Goal: Task Accomplishment & Management: Use online tool/utility

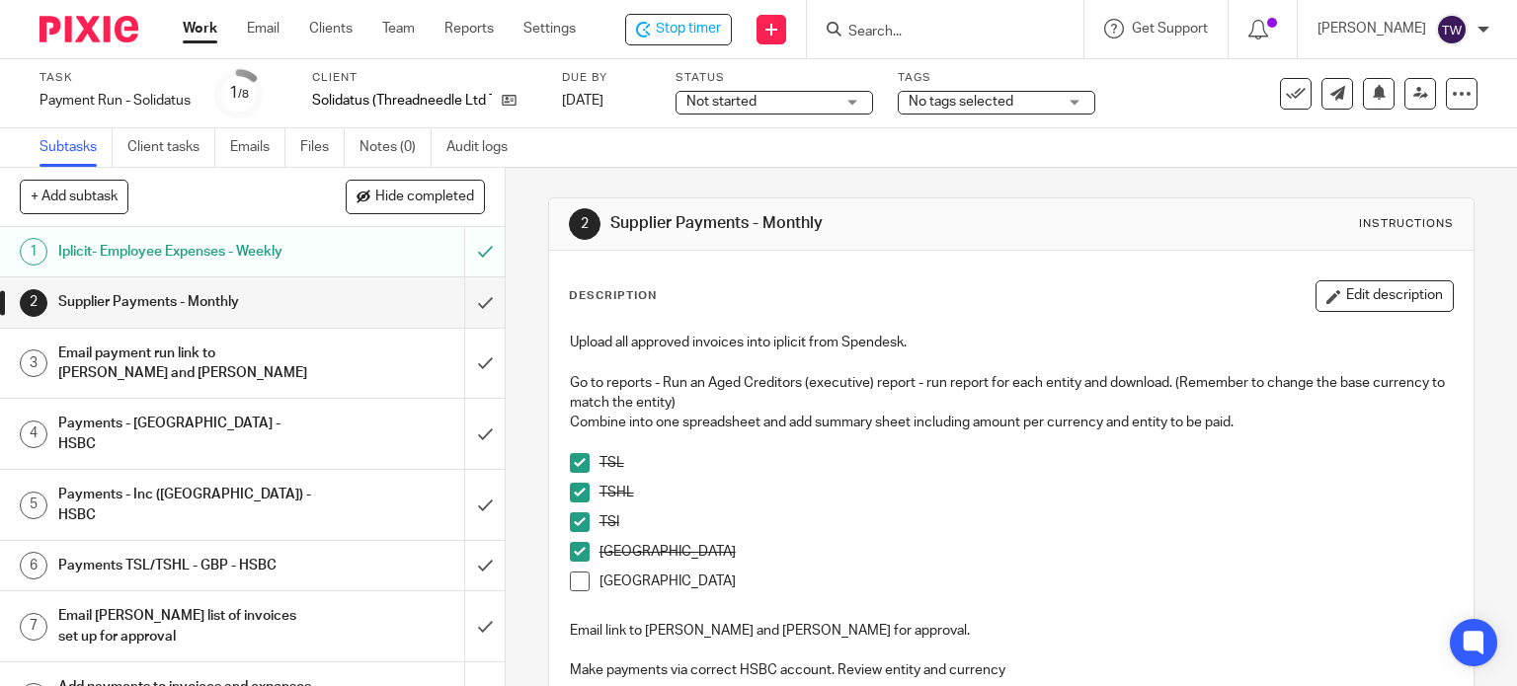
drag, startPoint x: 568, startPoint y: 578, endPoint x: 594, endPoint y: 570, distance: 26.9
click at [570, 577] on span at bounding box center [580, 582] width 20 height 20
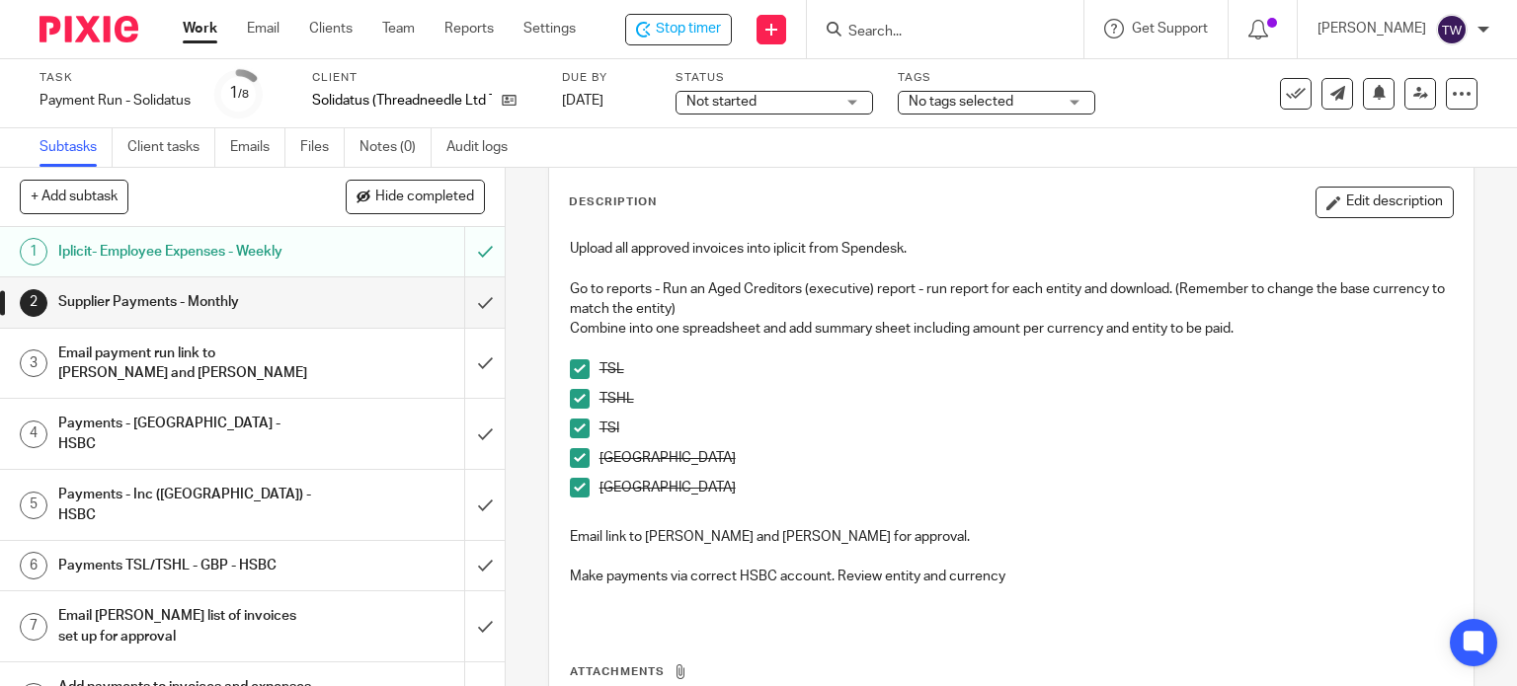
scroll to position [99, 0]
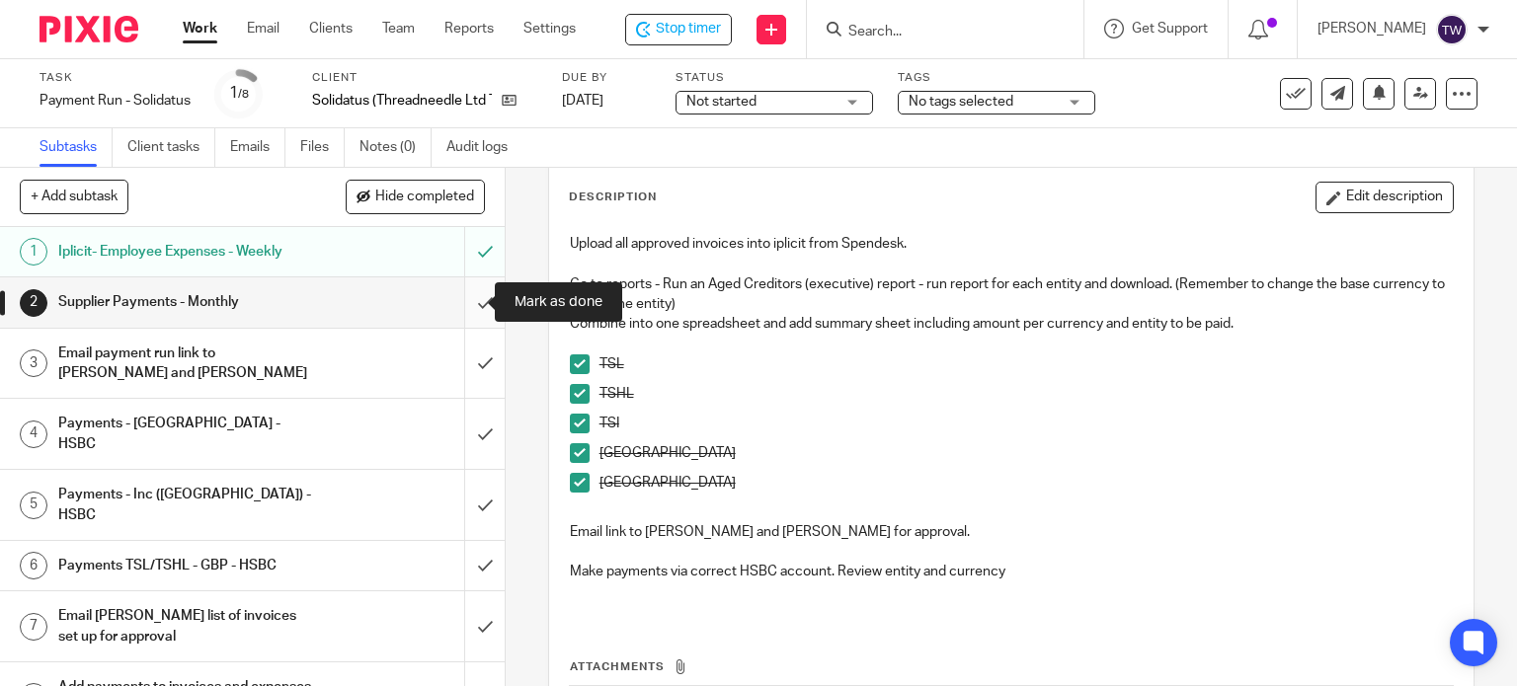
click at [467, 299] on input "submit" at bounding box center [252, 302] width 505 height 49
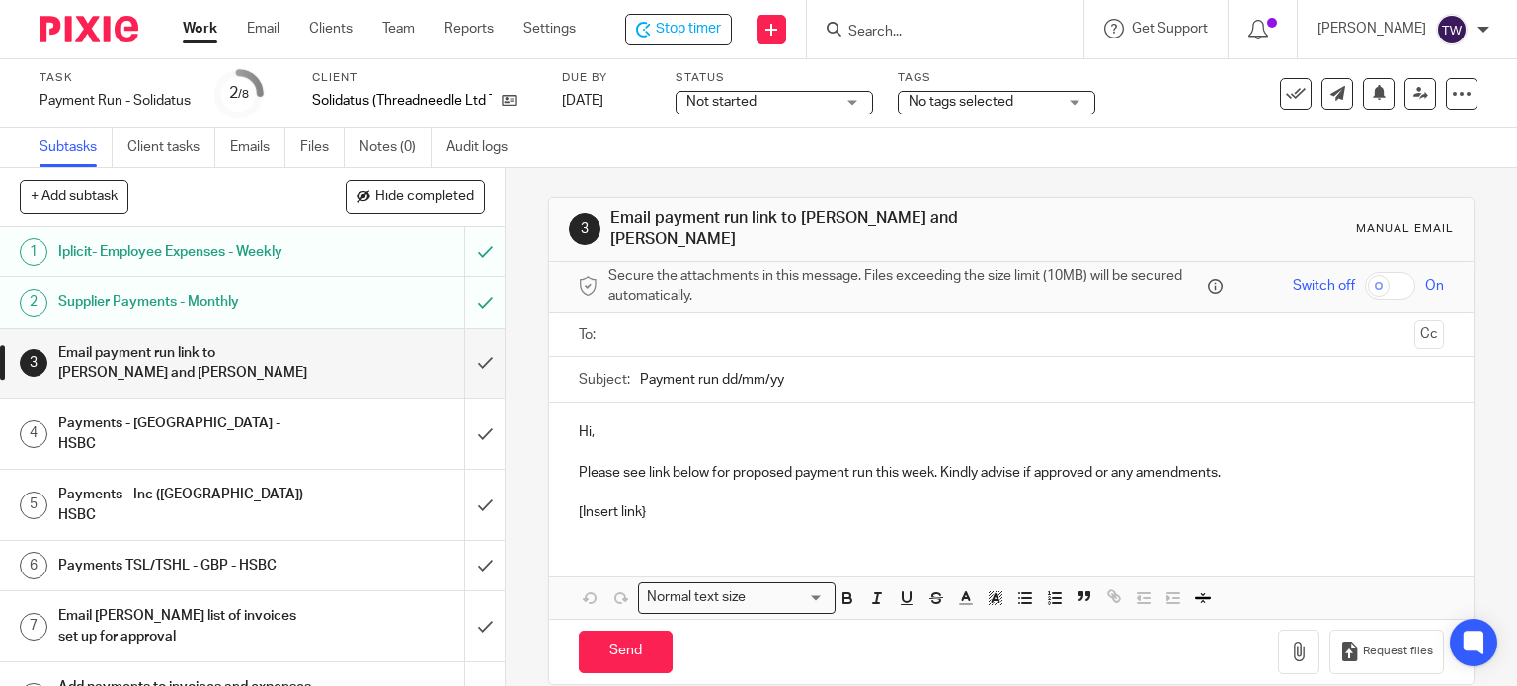
click at [707, 423] on p "Hi," at bounding box center [1012, 433] width 866 height 20
click at [663, 324] on input "text" at bounding box center [1010, 335] width 791 height 23
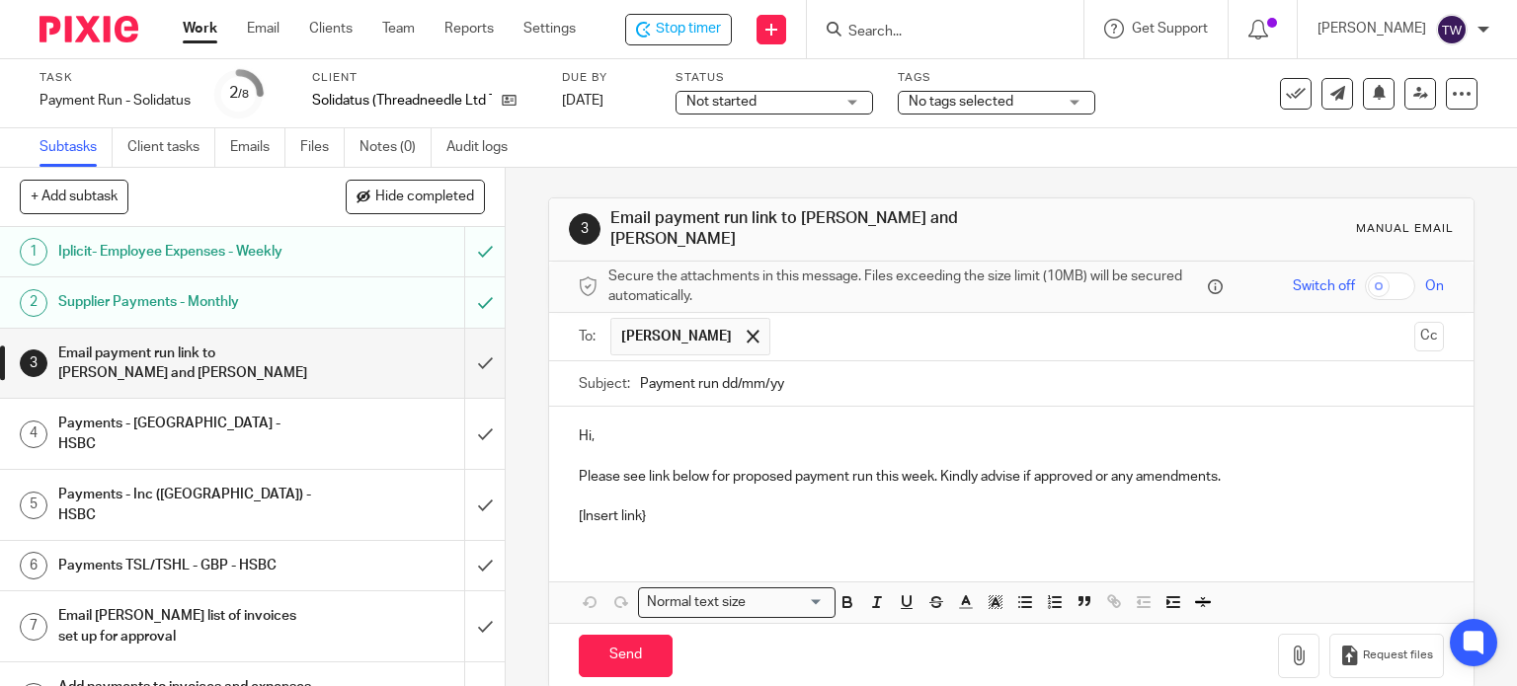
click at [792, 318] on input "text" at bounding box center [1093, 337] width 626 height 39
click at [678, 427] on p "Hi," at bounding box center [1012, 437] width 866 height 20
click at [767, 469] on p "Please see link below for proposed payment run this week. Kindly advise if appr…" at bounding box center [1012, 477] width 866 height 20
click at [704, 467] on p "Please see link below for proposed payment run this week. Kindly advise if appr…" at bounding box center [1012, 477] width 866 height 20
click at [703, 467] on p "Please see link below for proposed payment run this week. Kindly advise if appr…" at bounding box center [1012, 477] width 866 height 20
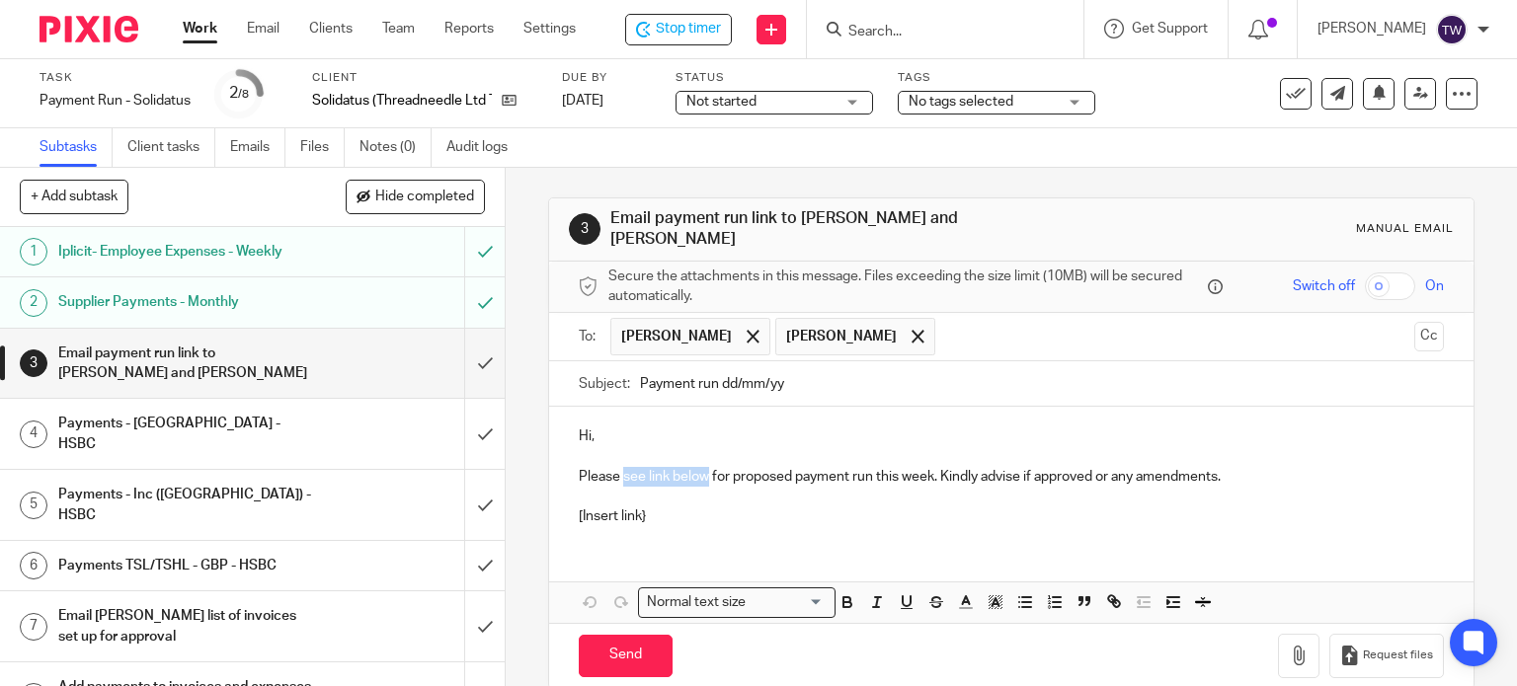
drag, startPoint x: 703, startPoint y: 466, endPoint x: 619, endPoint y: 474, distance: 84.3
click at [619, 474] on p "Please see link below for proposed payment run this week. Kindly advise if appr…" at bounding box center [1012, 477] width 866 height 20
click at [604, 507] on p "[Insert link}" at bounding box center [1012, 517] width 866 height 20
drag, startPoint x: 644, startPoint y: 505, endPoint x: 543, endPoint y: 512, distance: 101.0
click at [549, 512] on div "Hi, Please find attached the proposed payment run this week. Kindly advise if a…" at bounding box center [1011, 474] width 925 height 134
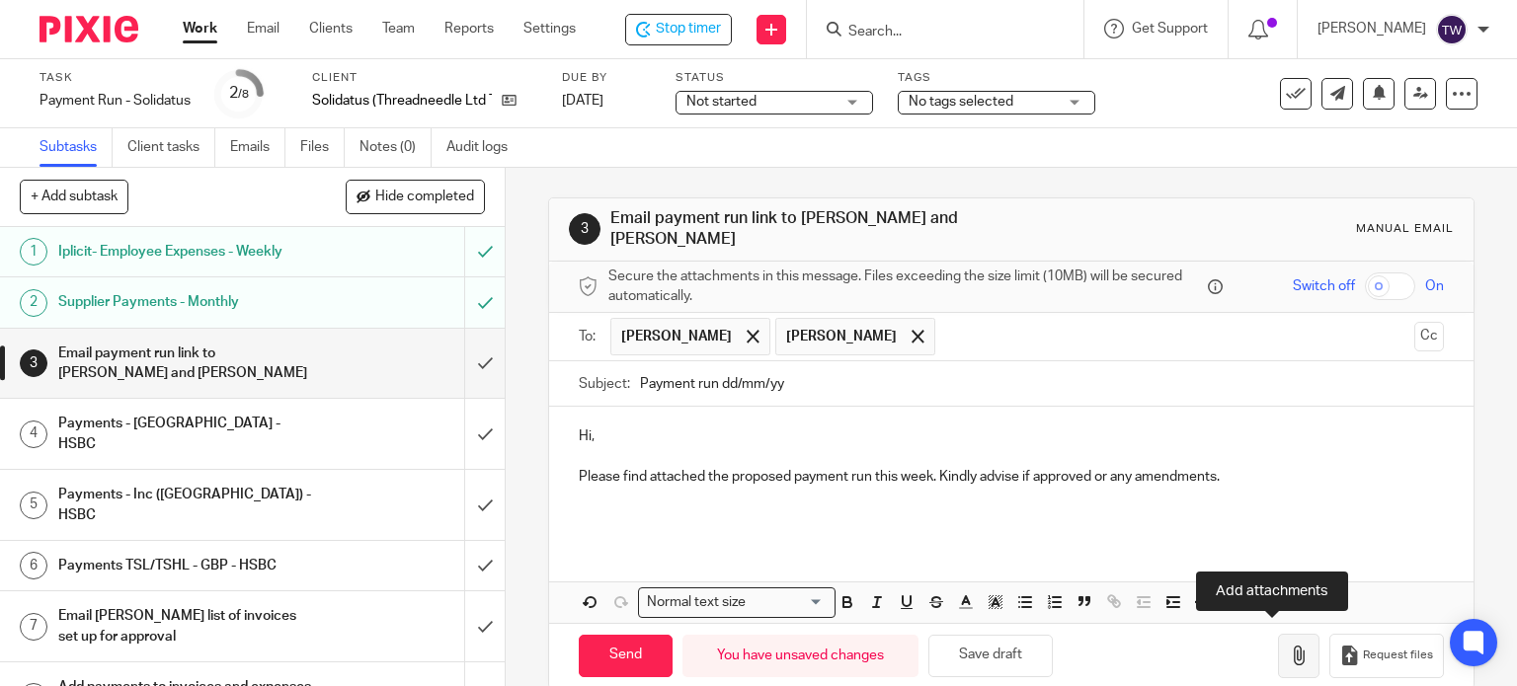
click at [1289, 648] on icon "button" at bounding box center [1299, 656] width 20 height 20
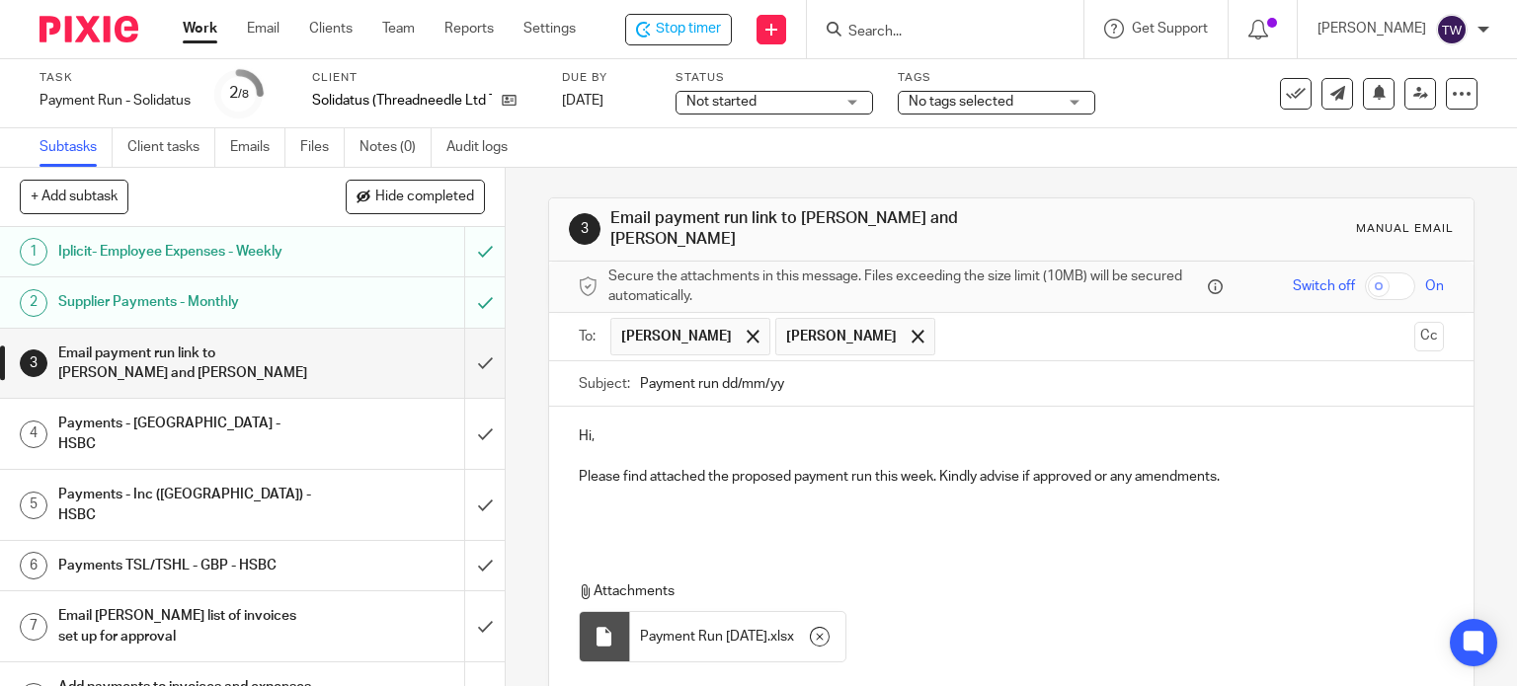
click at [595, 427] on p "Hi," at bounding box center [1012, 437] width 866 height 20
click at [766, 542] on div "Hi Wayne Please find attached the proposed payment run this week. Kindly advise…" at bounding box center [1011, 570] width 925 height 327
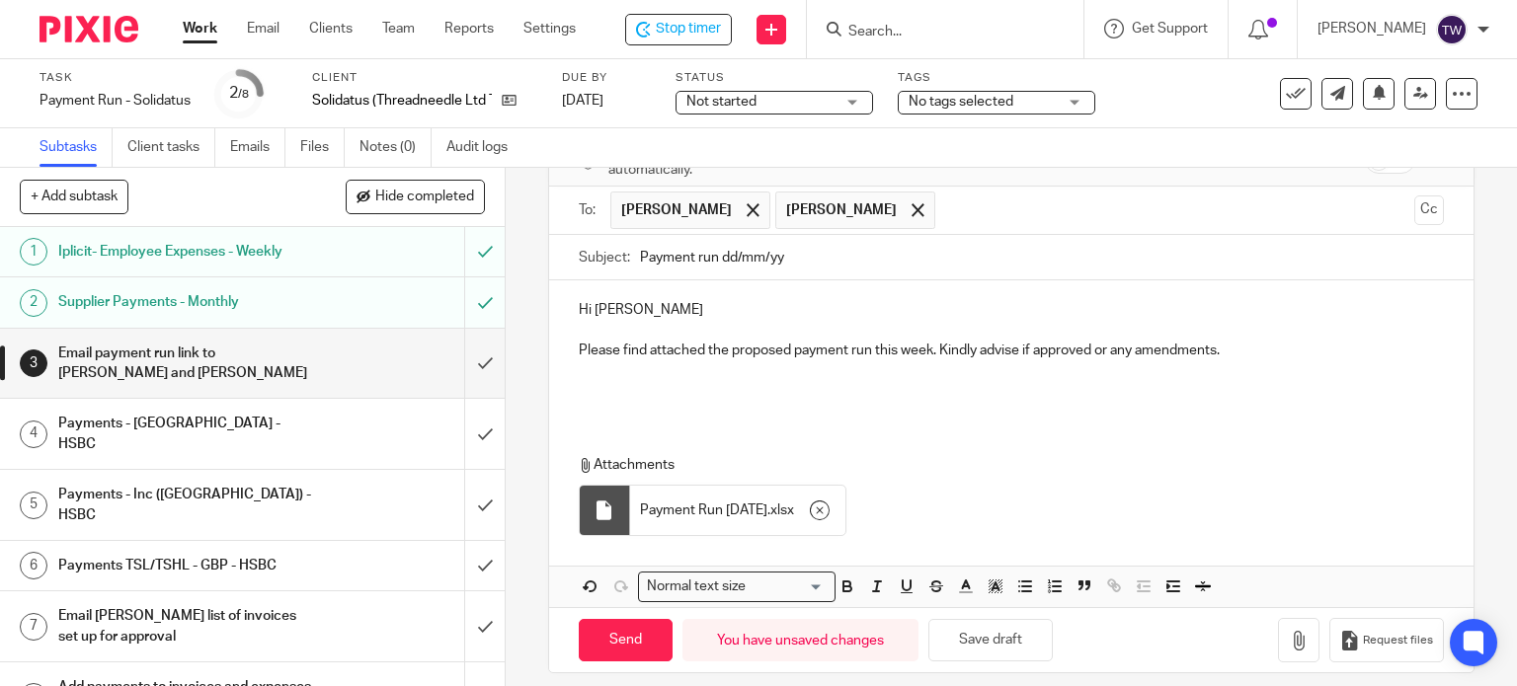
scroll to position [128, 0]
click at [640, 628] on input "Send" at bounding box center [626, 638] width 94 height 42
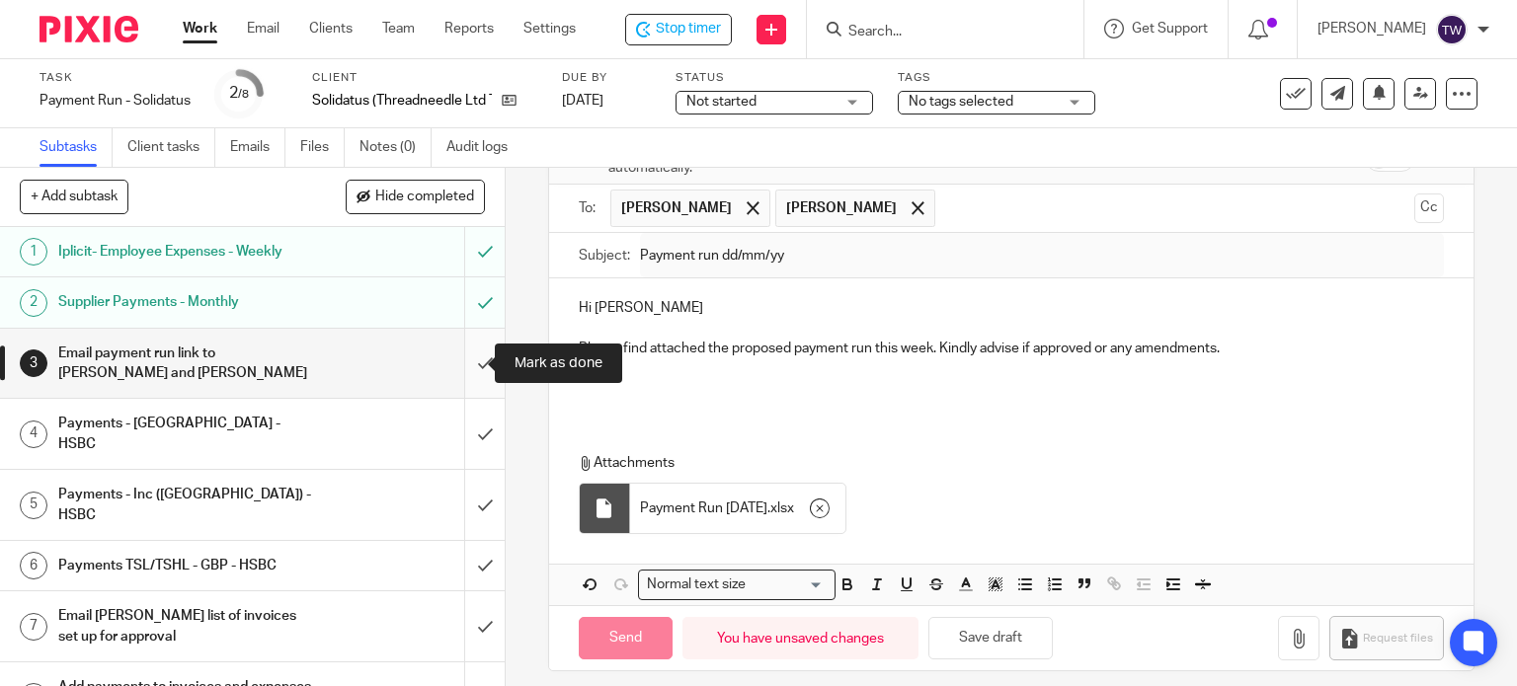
type input "Sent"
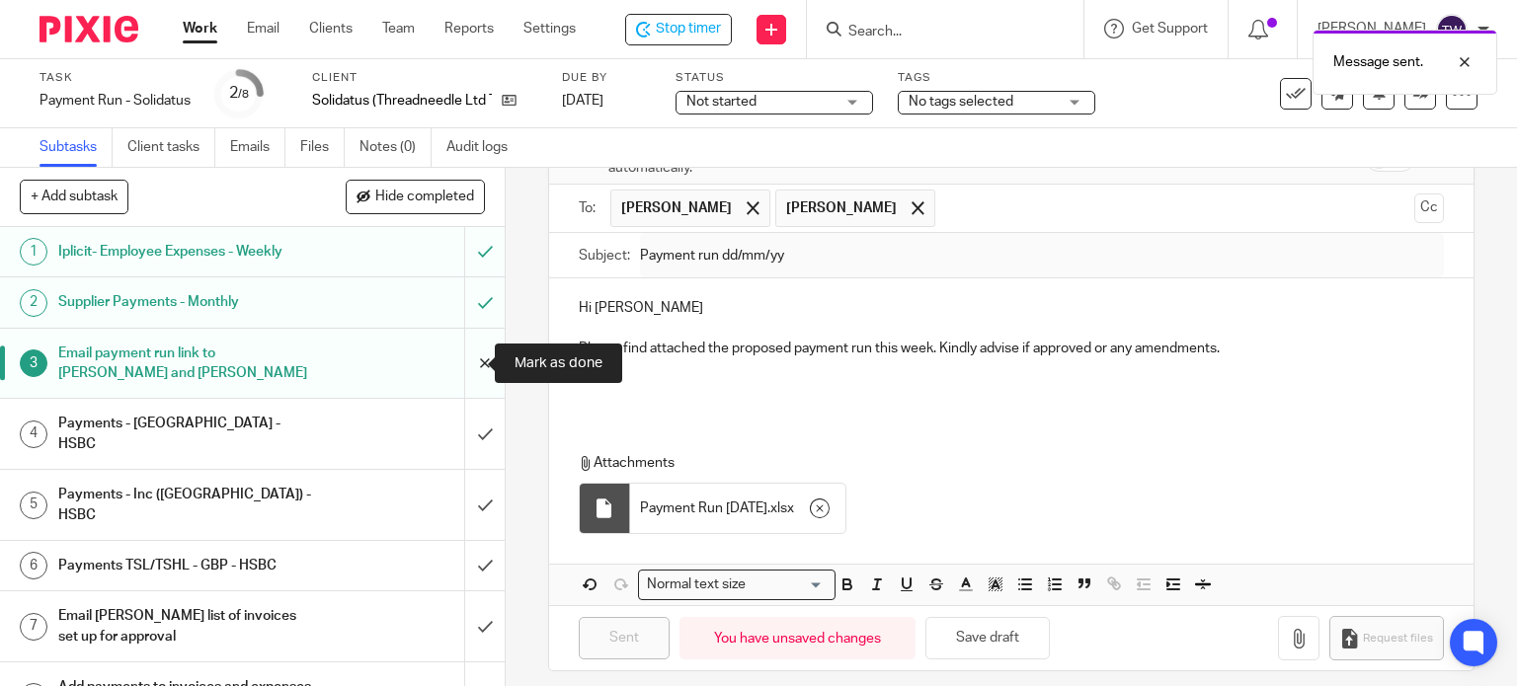
click at [466, 358] on input "submit" at bounding box center [252, 364] width 505 height 70
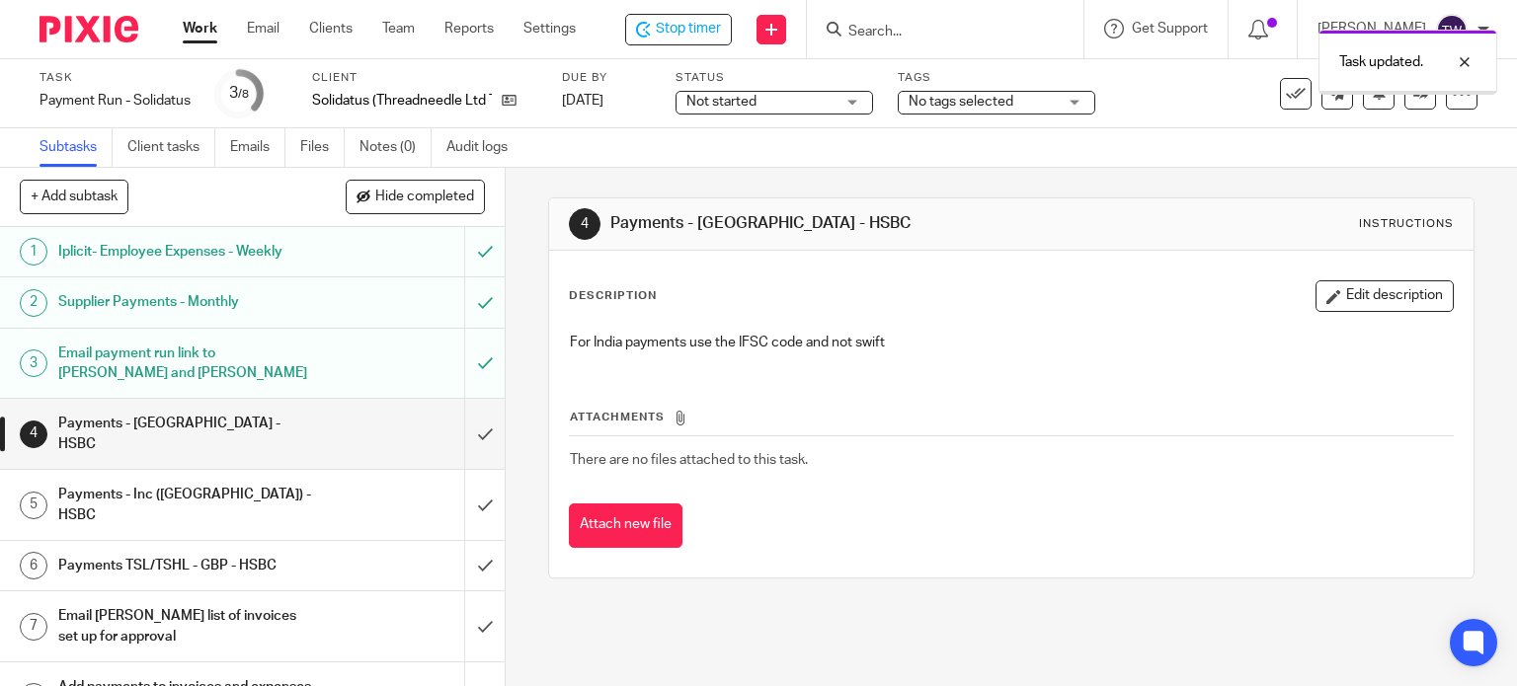
scroll to position [4, 0]
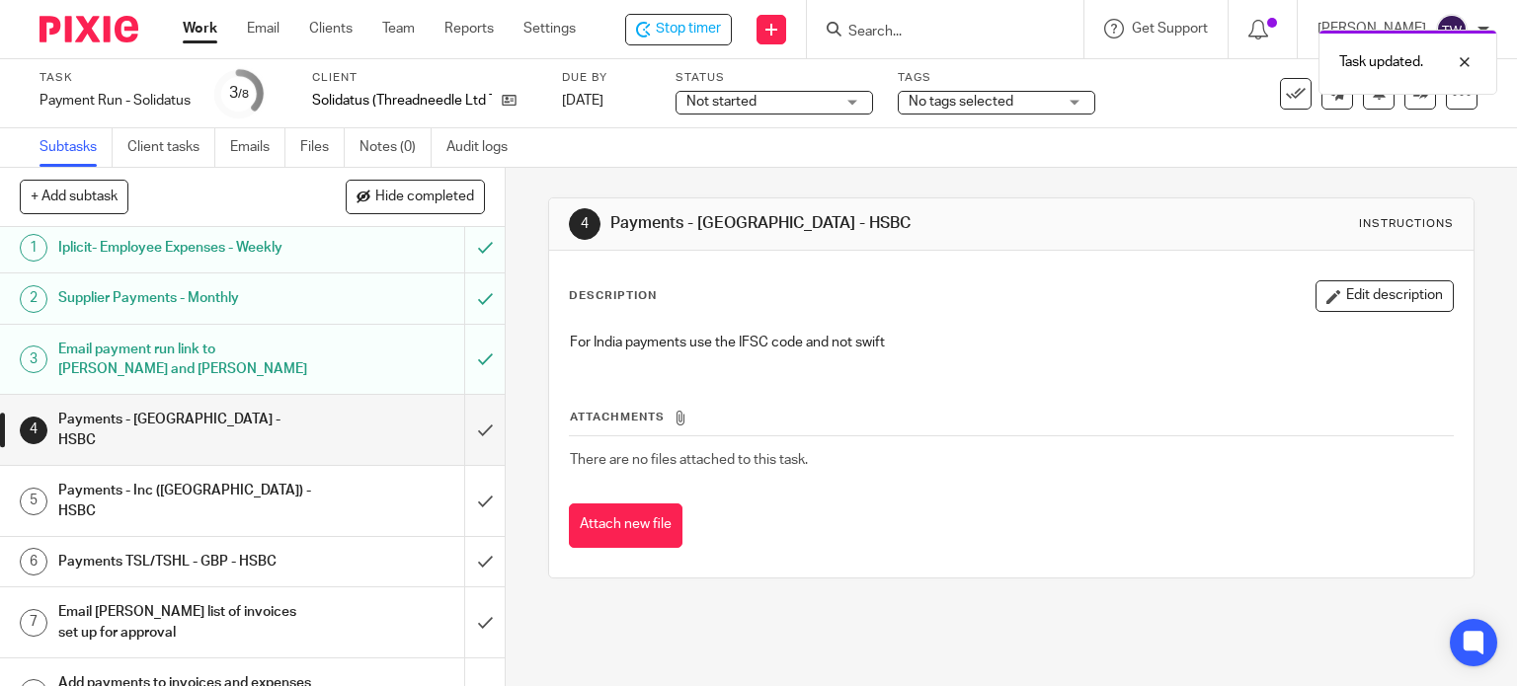
click at [778, 91] on div "Task updated." at bounding box center [1127, 57] width 739 height 75
click at [780, 103] on span "Not started" at bounding box center [760, 102] width 148 height 21
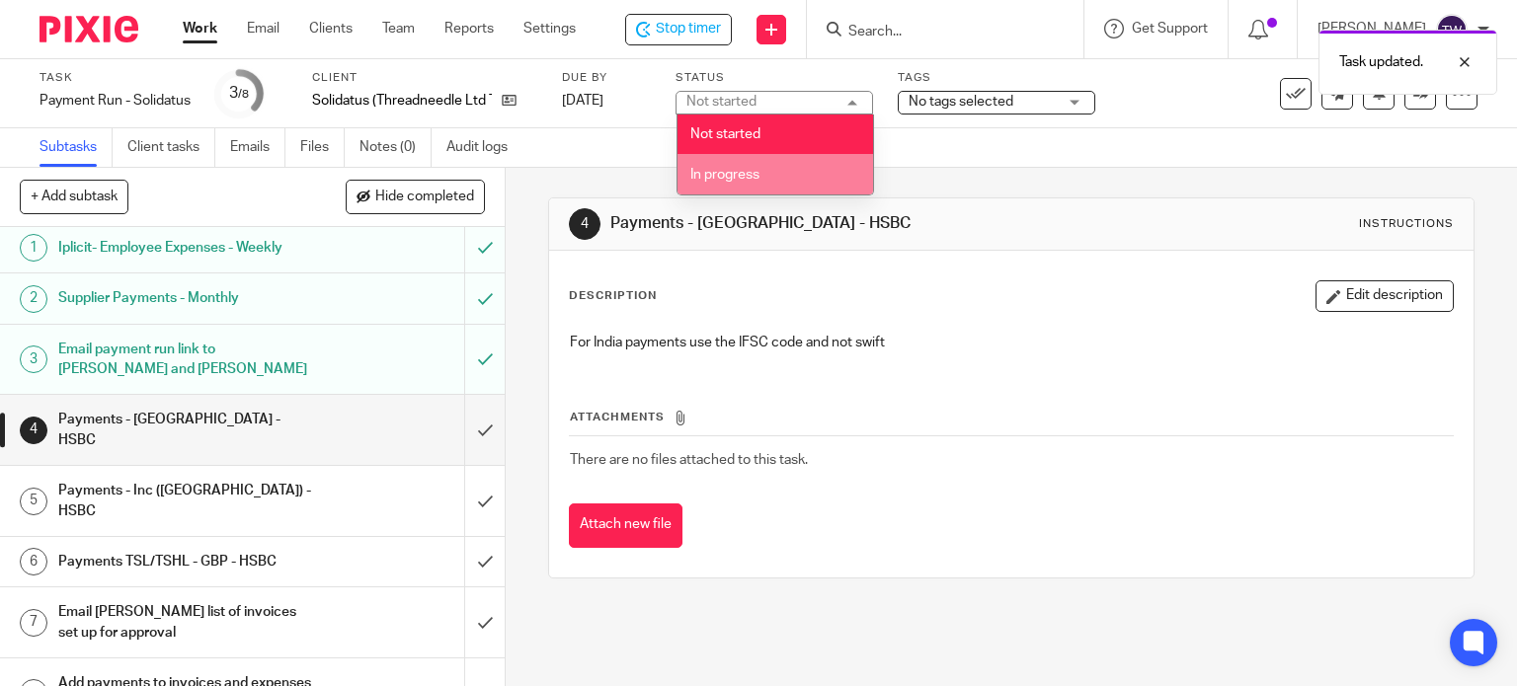
click at [766, 166] on li "In progress" at bounding box center [775, 174] width 196 height 40
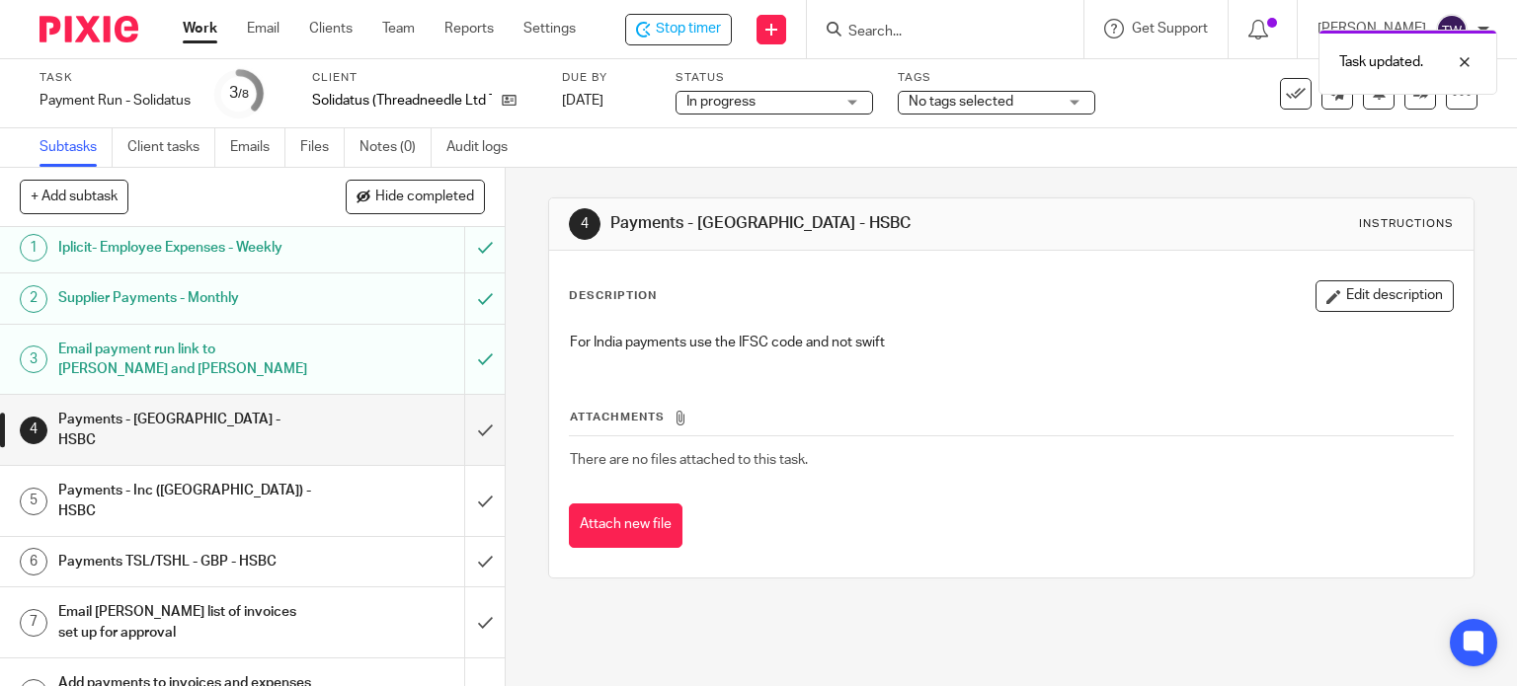
click at [1121, 173] on div "4 Payments - India - HSBC Instructions Description Edit description For India p…" at bounding box center [1011, 388] width 927 height 440
click at [717, 30] on span "Stop timer" at bounding box center [688, 29] width 65 height 21
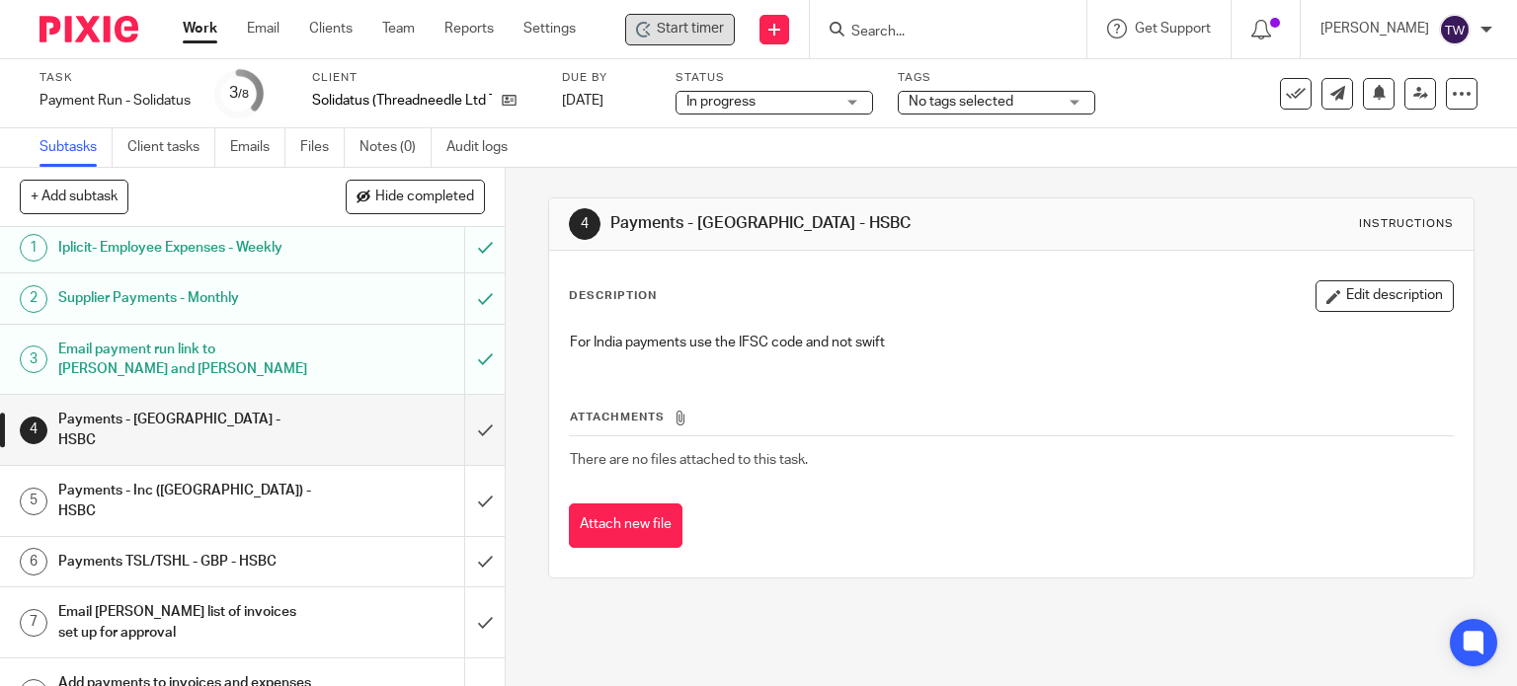
click at [208, 27] on link "Work" at bounding box center [200, 29] width 35 height 20
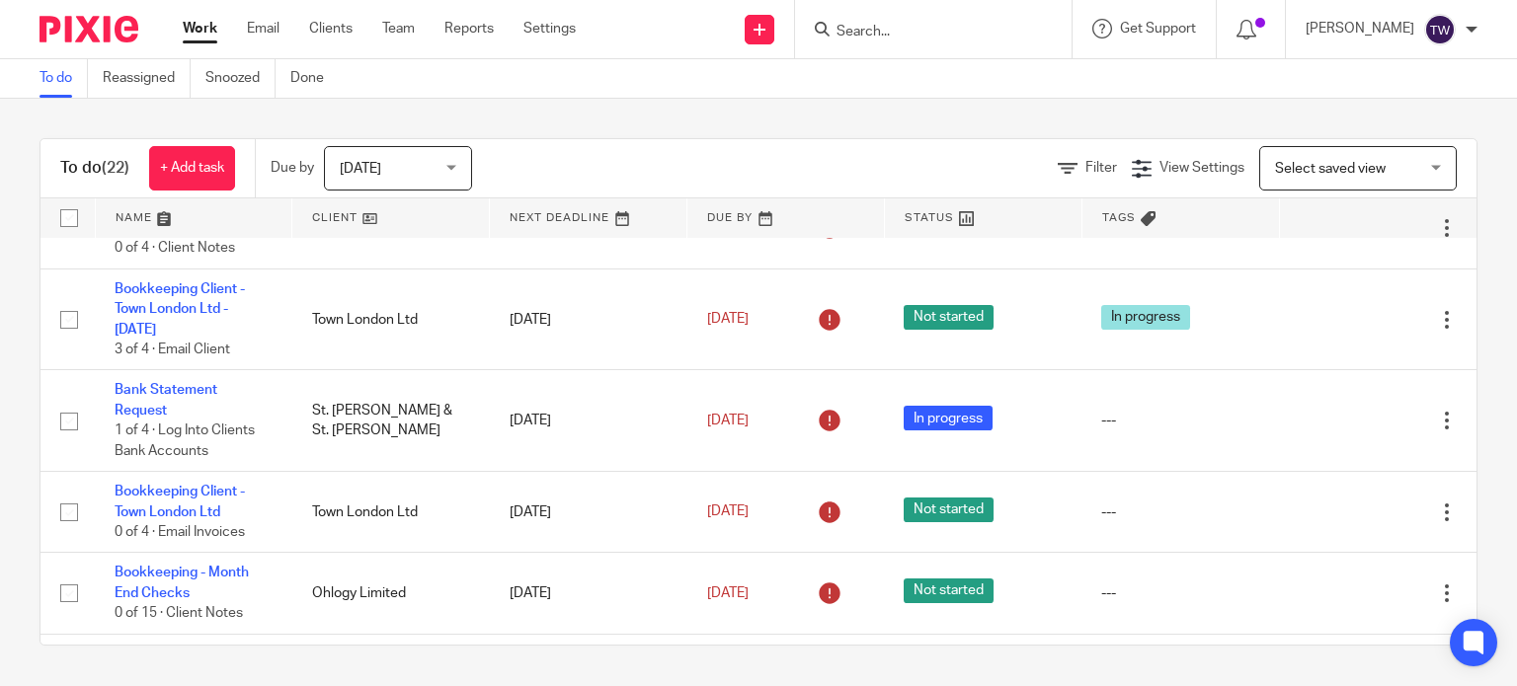
scroll to position [691, 0]
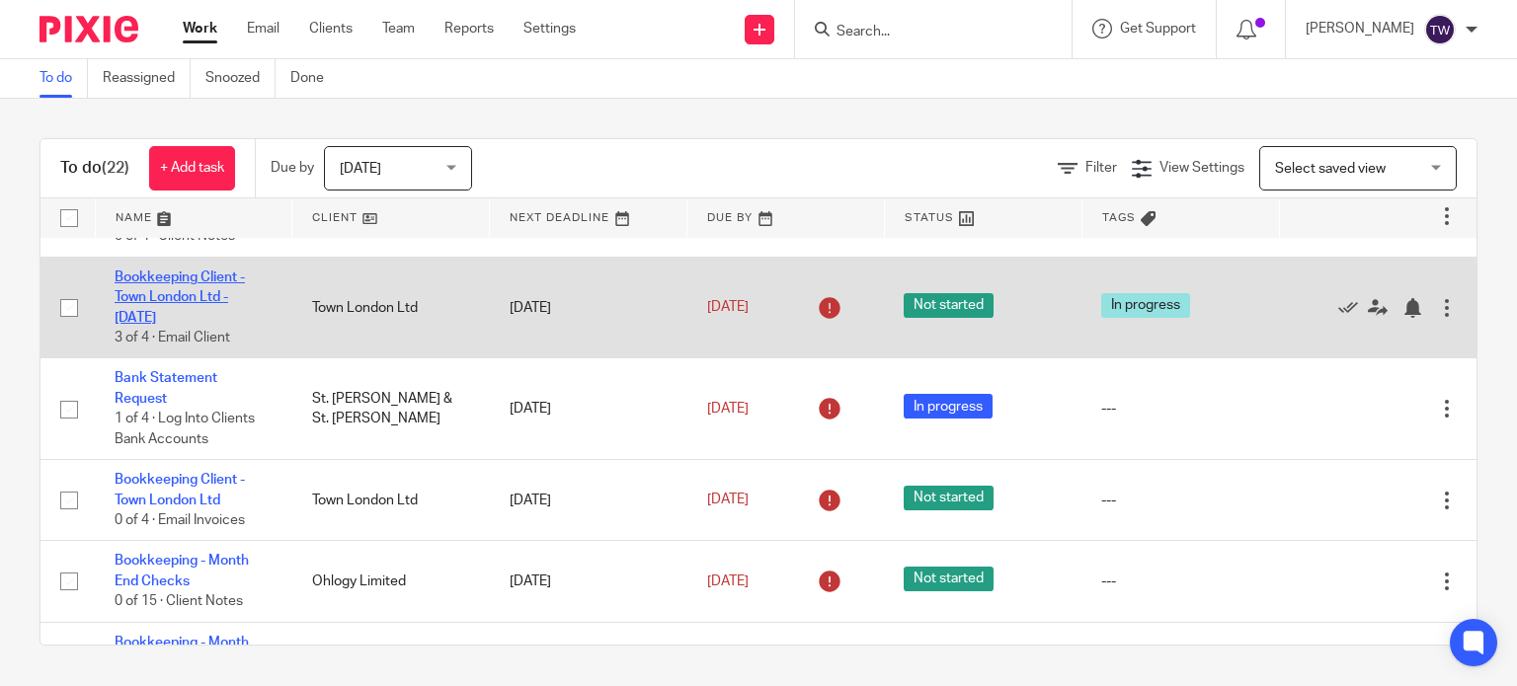
click at [180, 317] on link "Bookkeeping Client - Town London Ltd - [DATE]" at bounding box center [180, 298] width 130 height 54
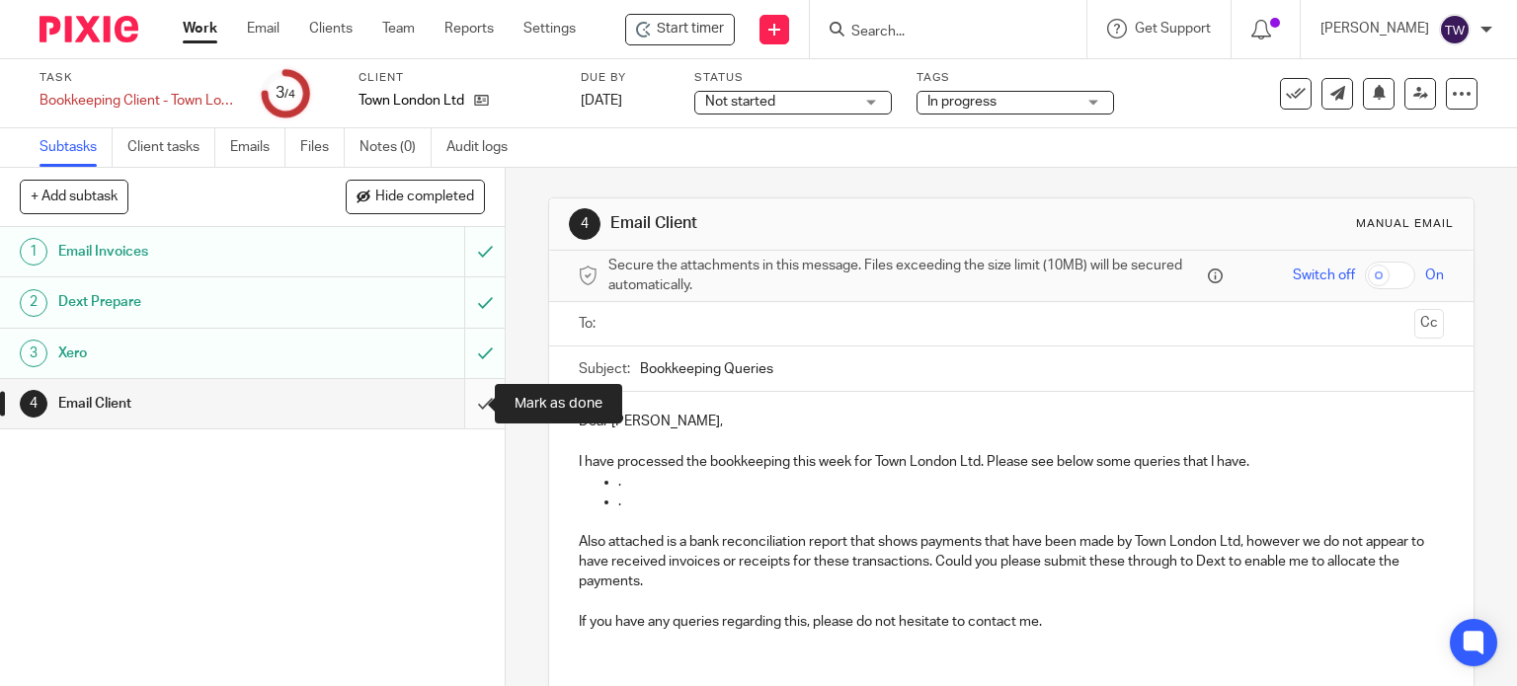
click at [464, 404] on input "submit" at bounding box center [252, 403] width 505 height 49
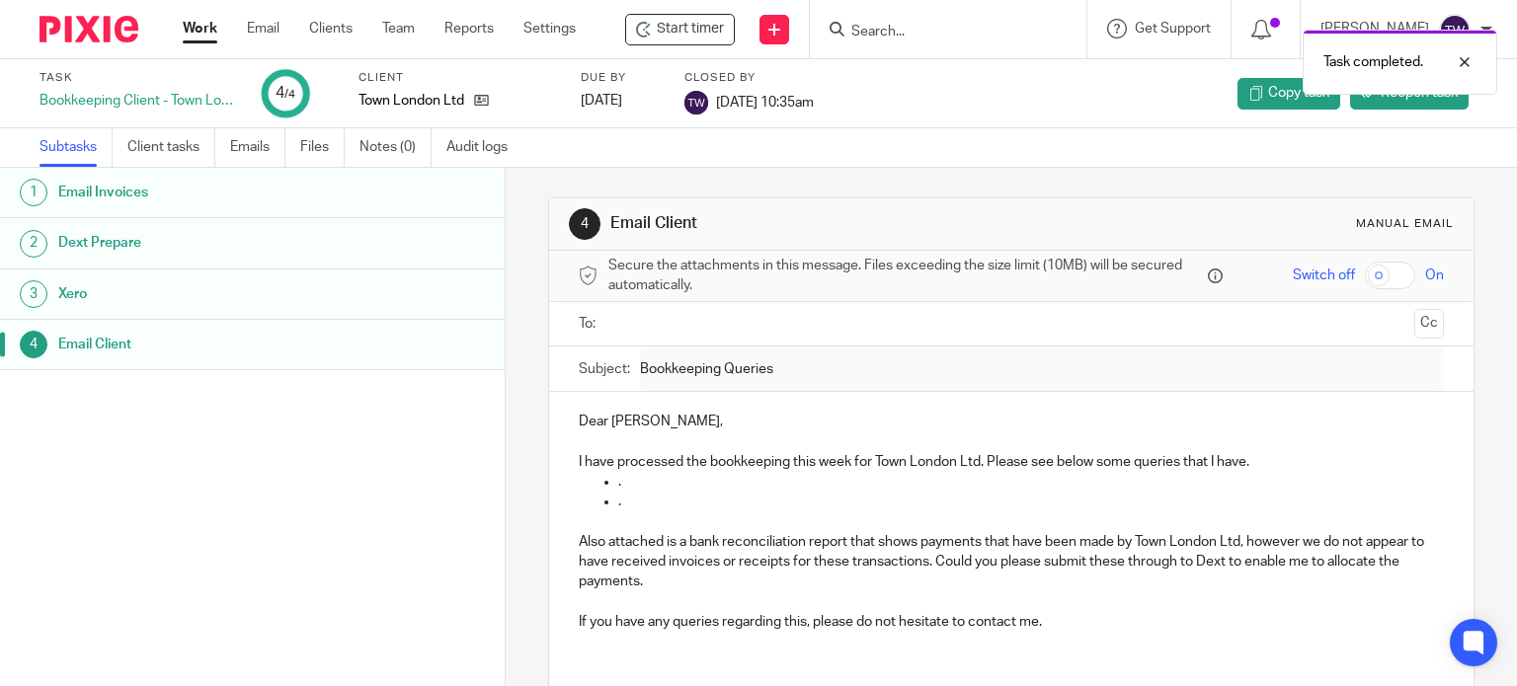
click at [197, 30] on link "Work" at bounding box center [200, 29] width 35 height 20
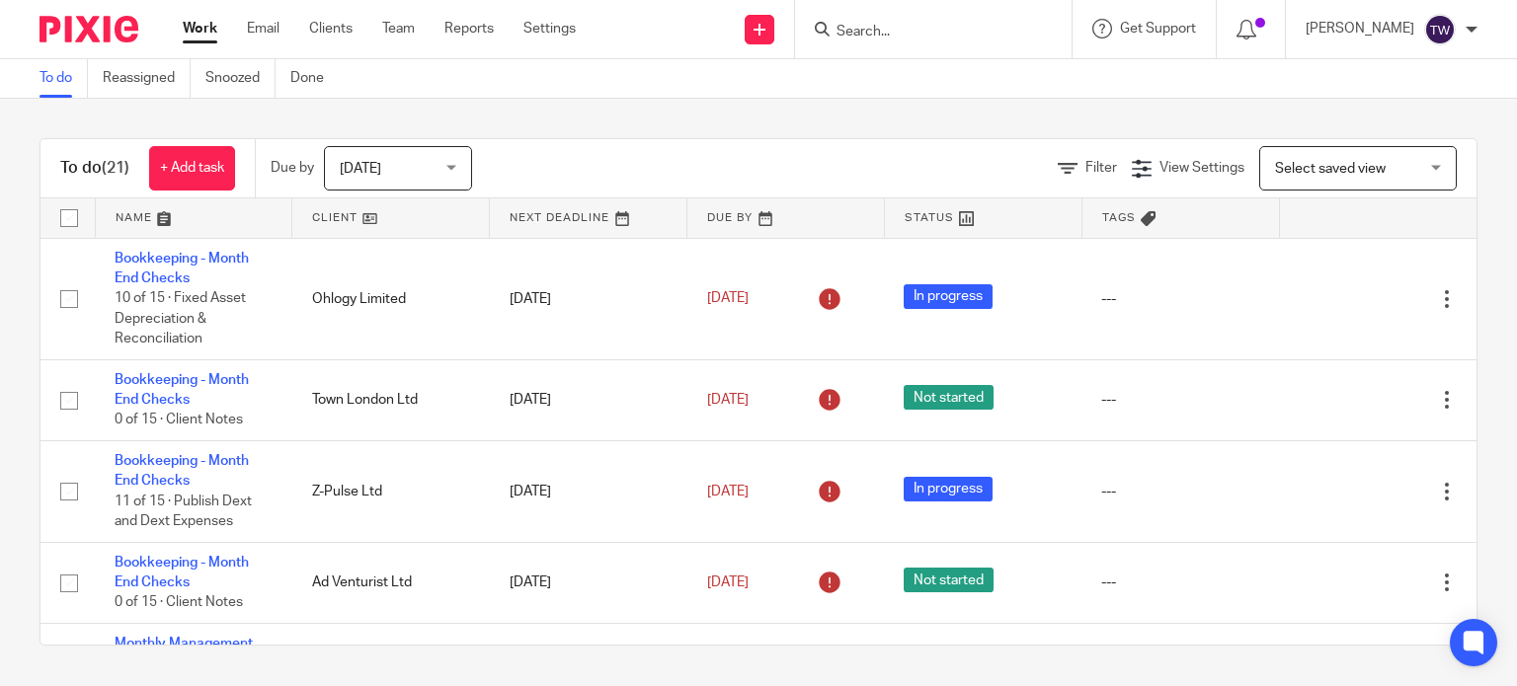
click at [319, 212] on link at bounding box center [390, 219] width 197 height 40
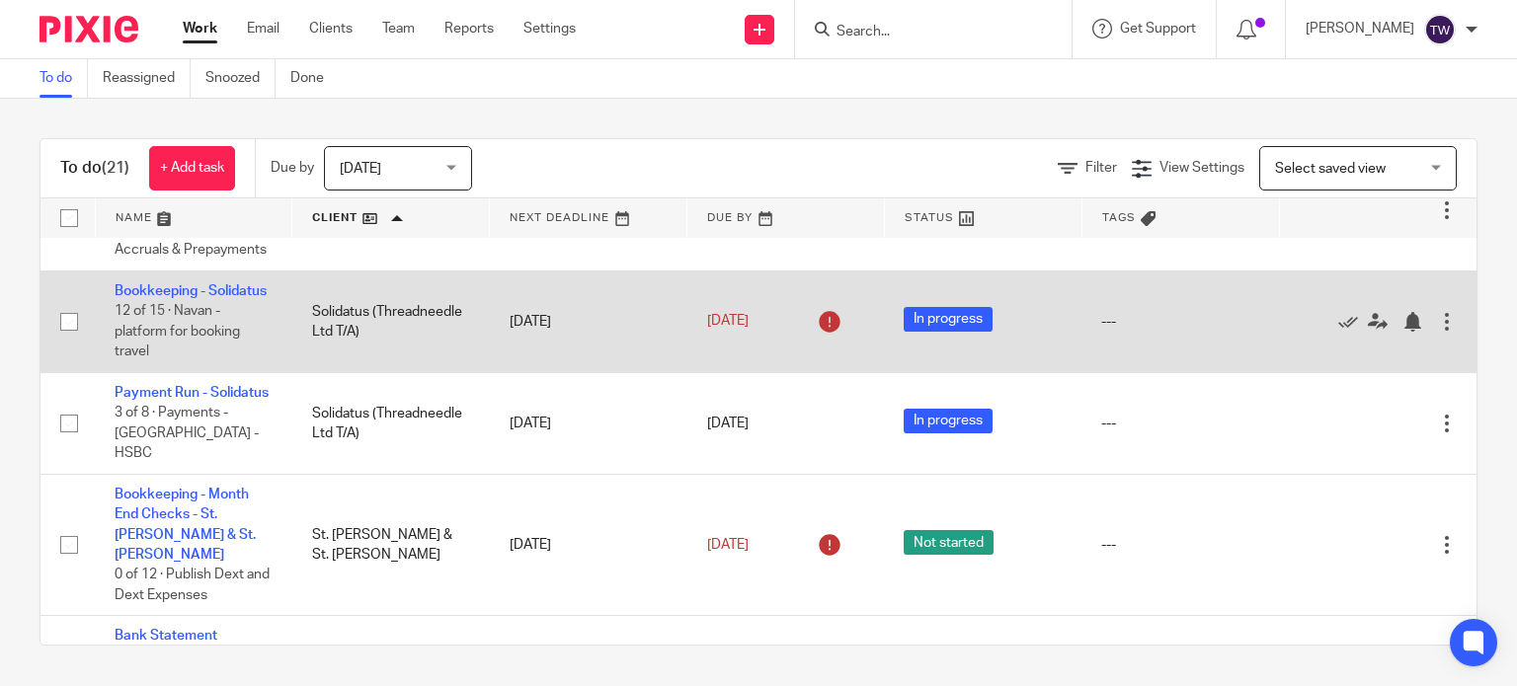
scroll to position [1086, 0]
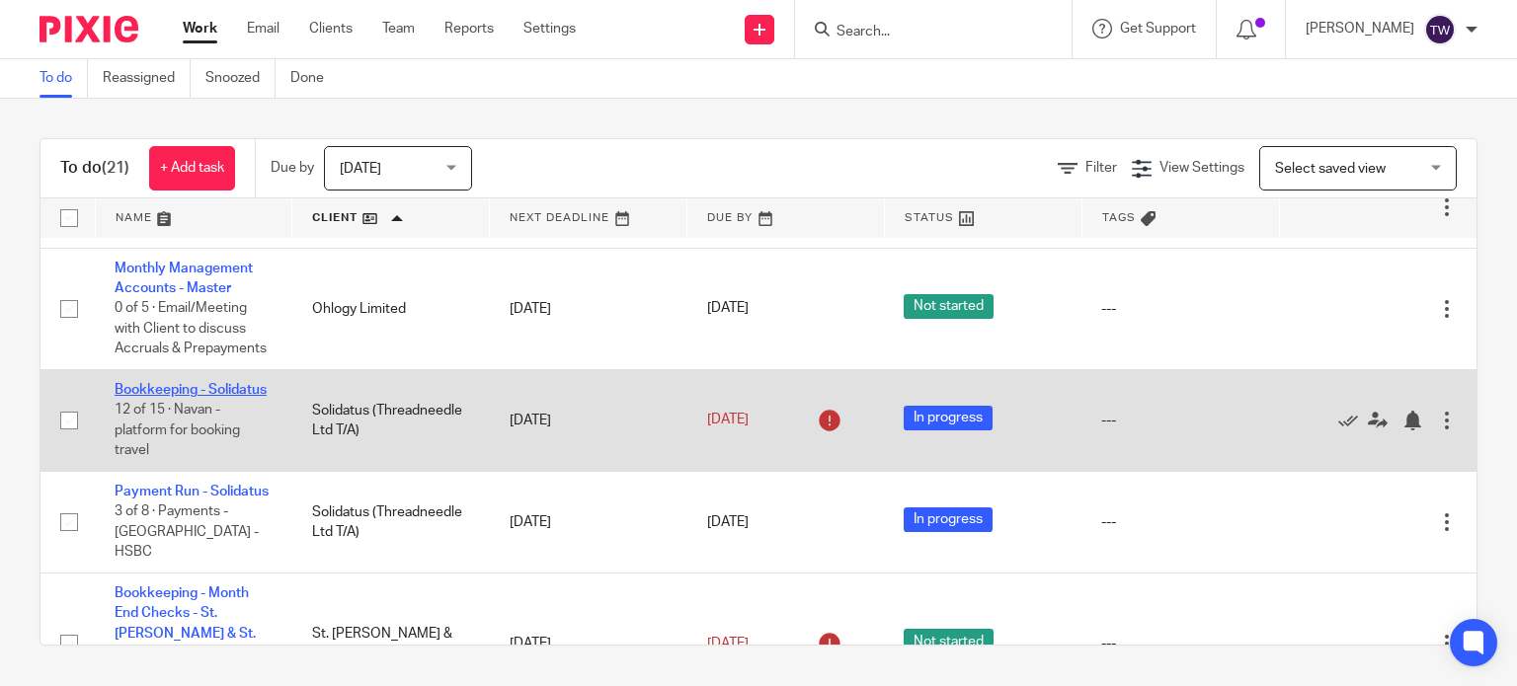
click at [166, 397] on link "Bookkeeping - Solidatus" at bounding box center [191, 390] width 152 height 14
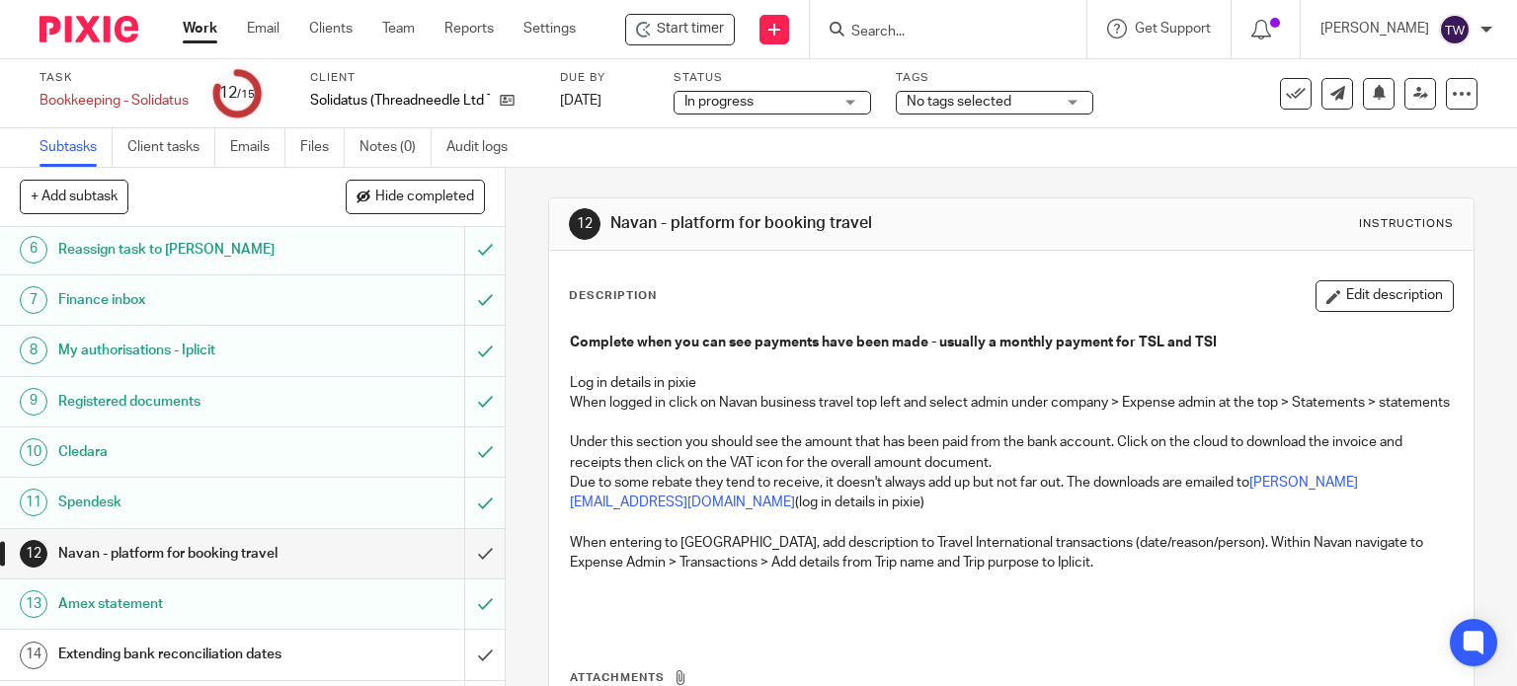
scroll to position [318, 0]
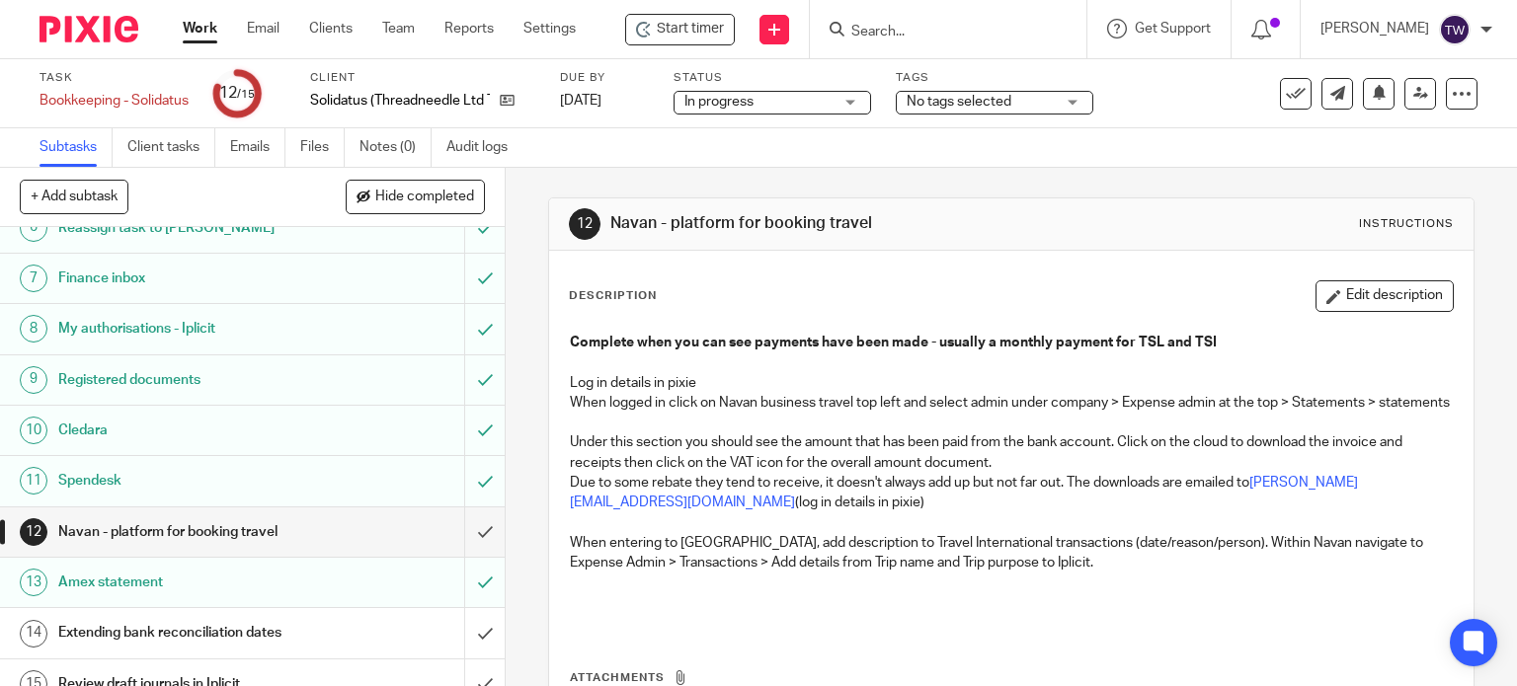
click at [261, 517] on h1 "Navan - platform for booking travel" at bounding box center [187, 532] width 258 height 30
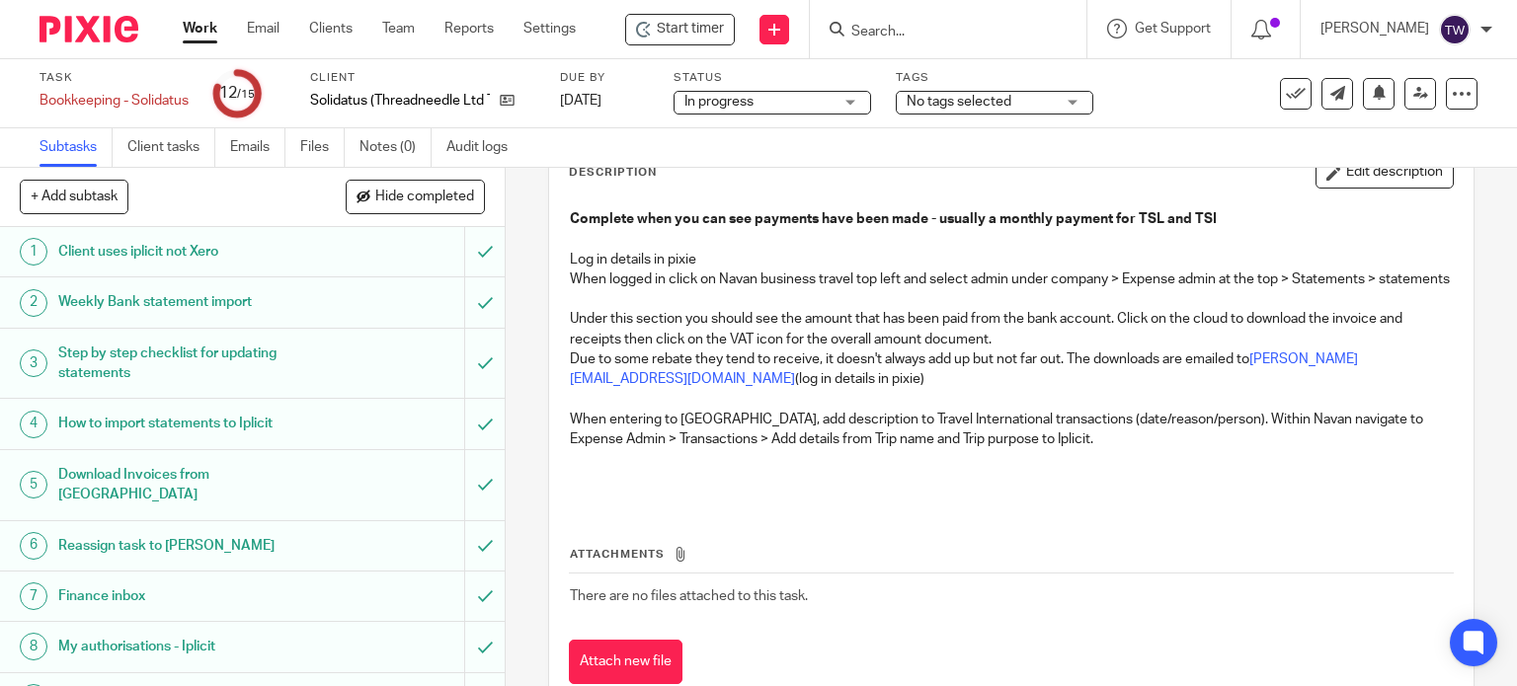
scroll to position [102, 0]
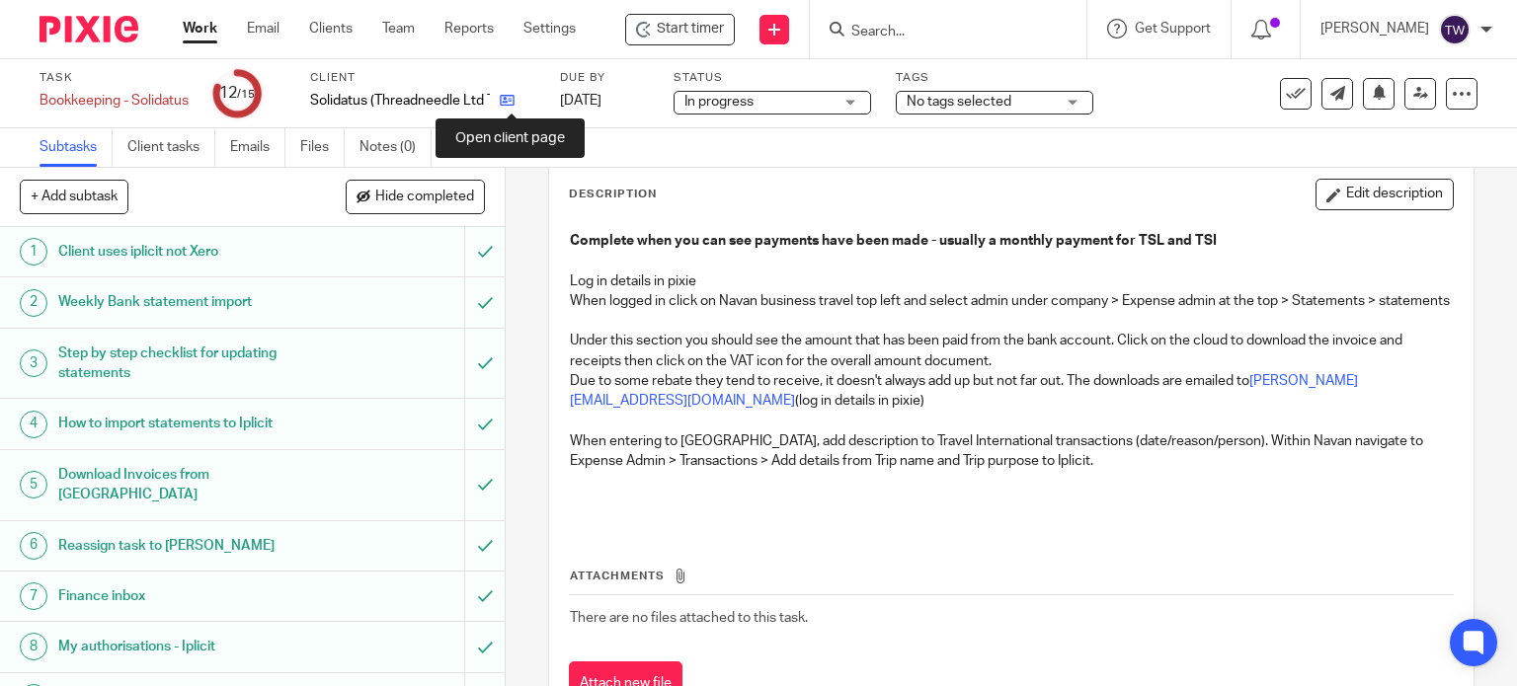
click at [514, 102] on icon at bounding box center [507, 100] width 15 height 15
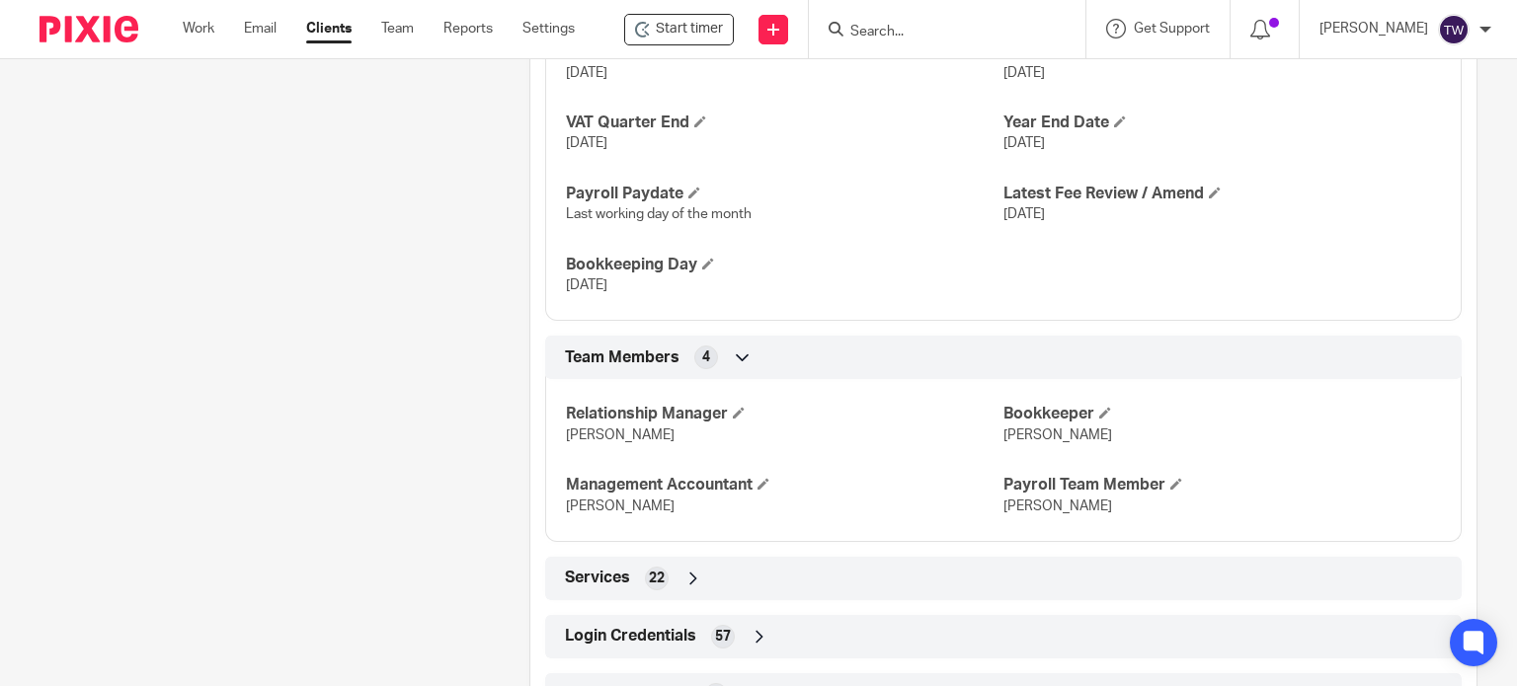
scroll to position [1370, 0]
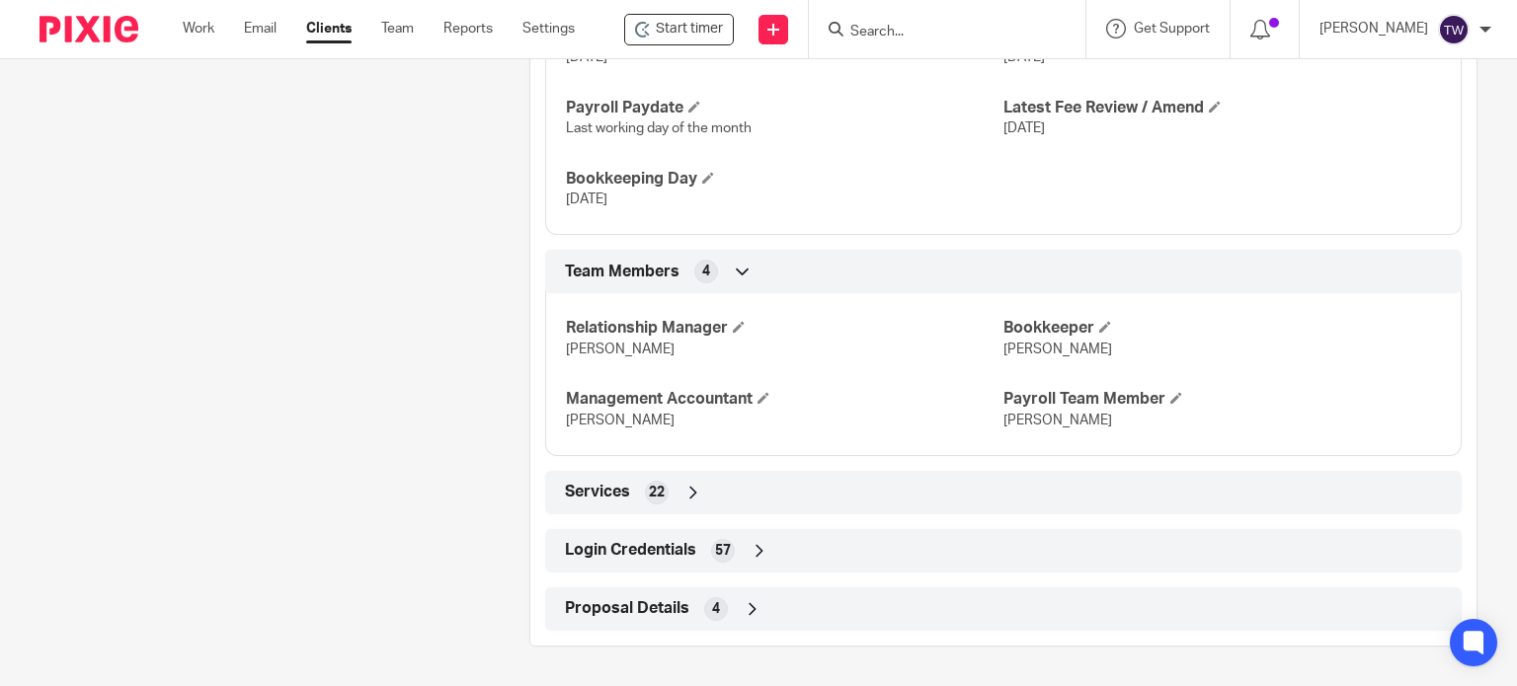
click at [688, 550] on span "Login Credentials" at bounding box center [630, 550] width 131 height 21
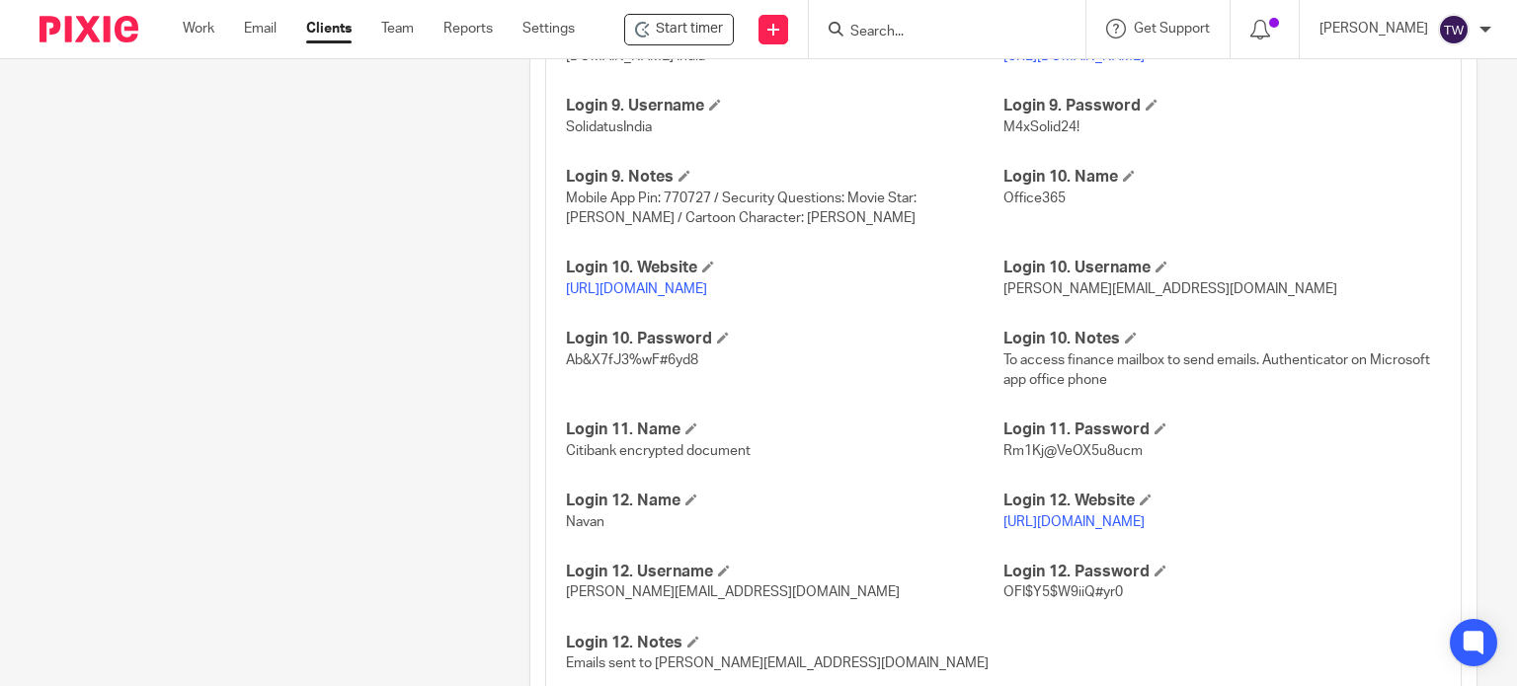
scroll to position [3542, 0]
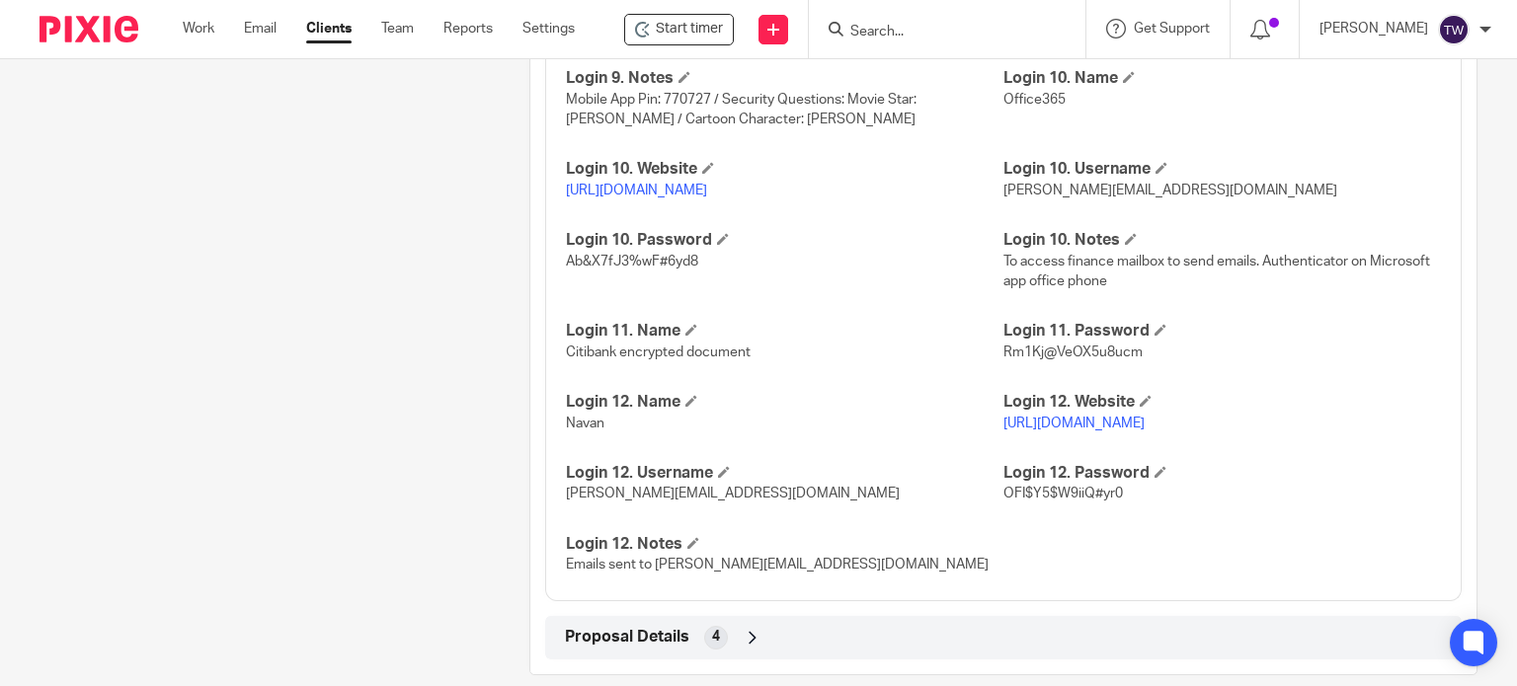
click at [1051, 431] on link "[URL][DOMAIN_NAME]" at bounding box center [1073, 424] width 141 height 14
click at [1035, 431] on link "[URL][DOMAIN_NAME]" at bounding box center [1073, 424] width 141 height 14
drag, startPoint x: 812, startPoint y: 558, endPoint x: 559, endPoint y: 565, distance: 252.9
copy span "[PERSON_NAME][EMAIL_ADDRESS][DOMAIN_NAME]"
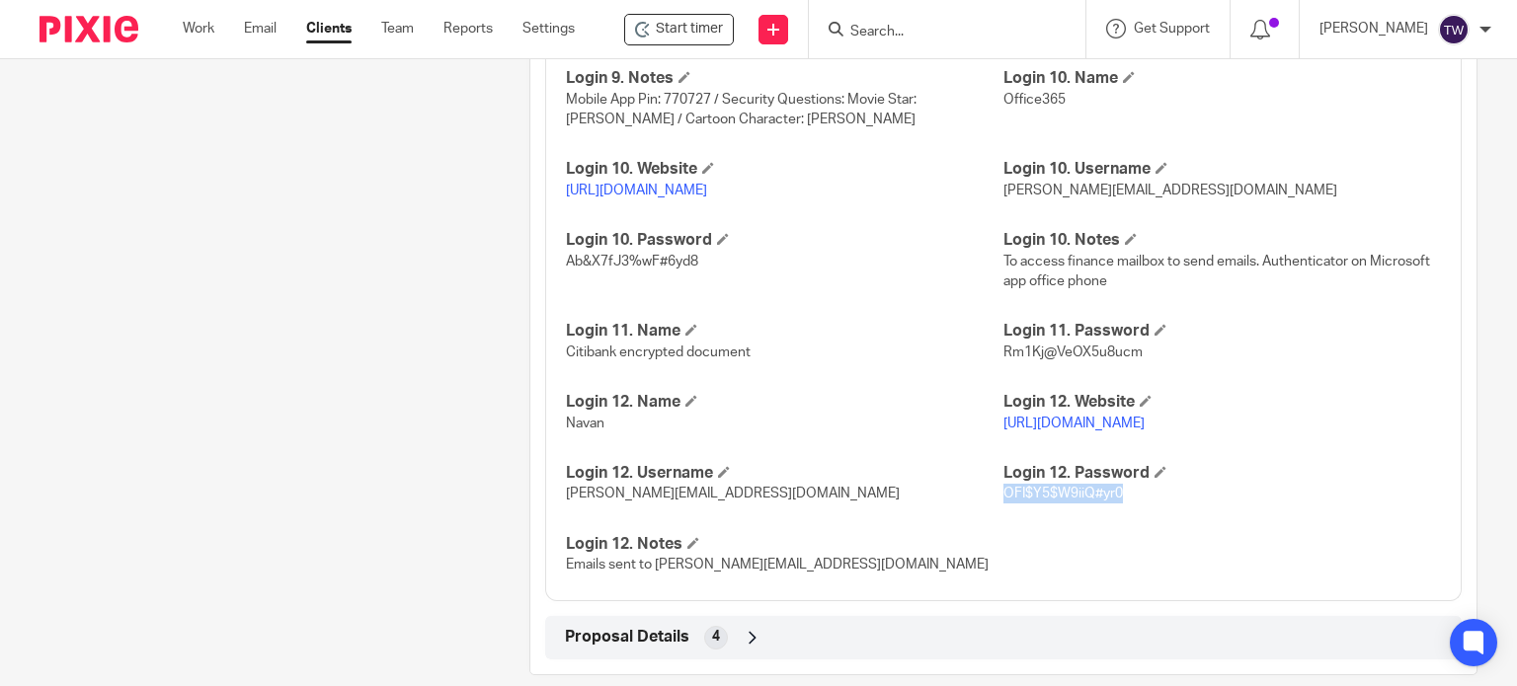
drag, startPoint x: 1116, startPoint y: 554, endPoint x: 997, endPoint y: 572, distance: 119.8
copy span "OFI$Y5$W9iiQ#yr0"
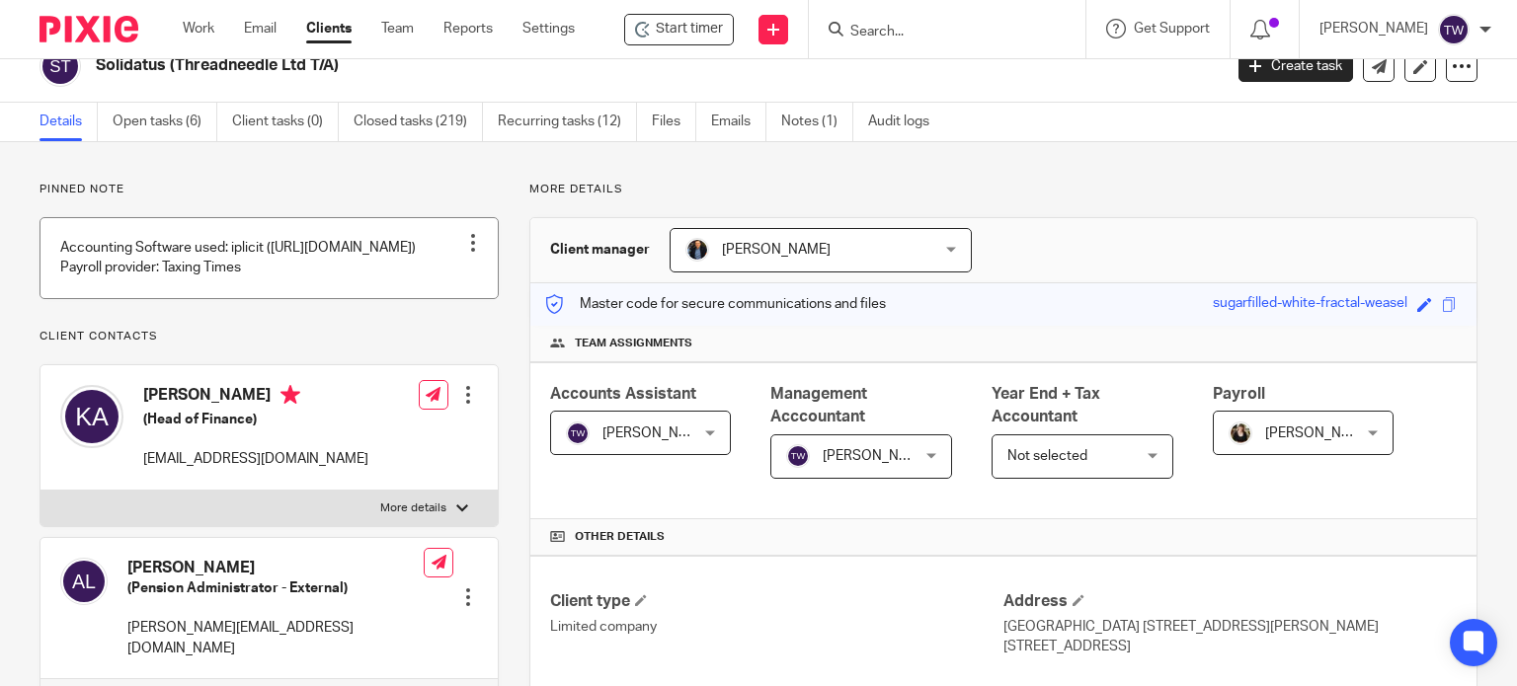
scroll to position [0, 0]
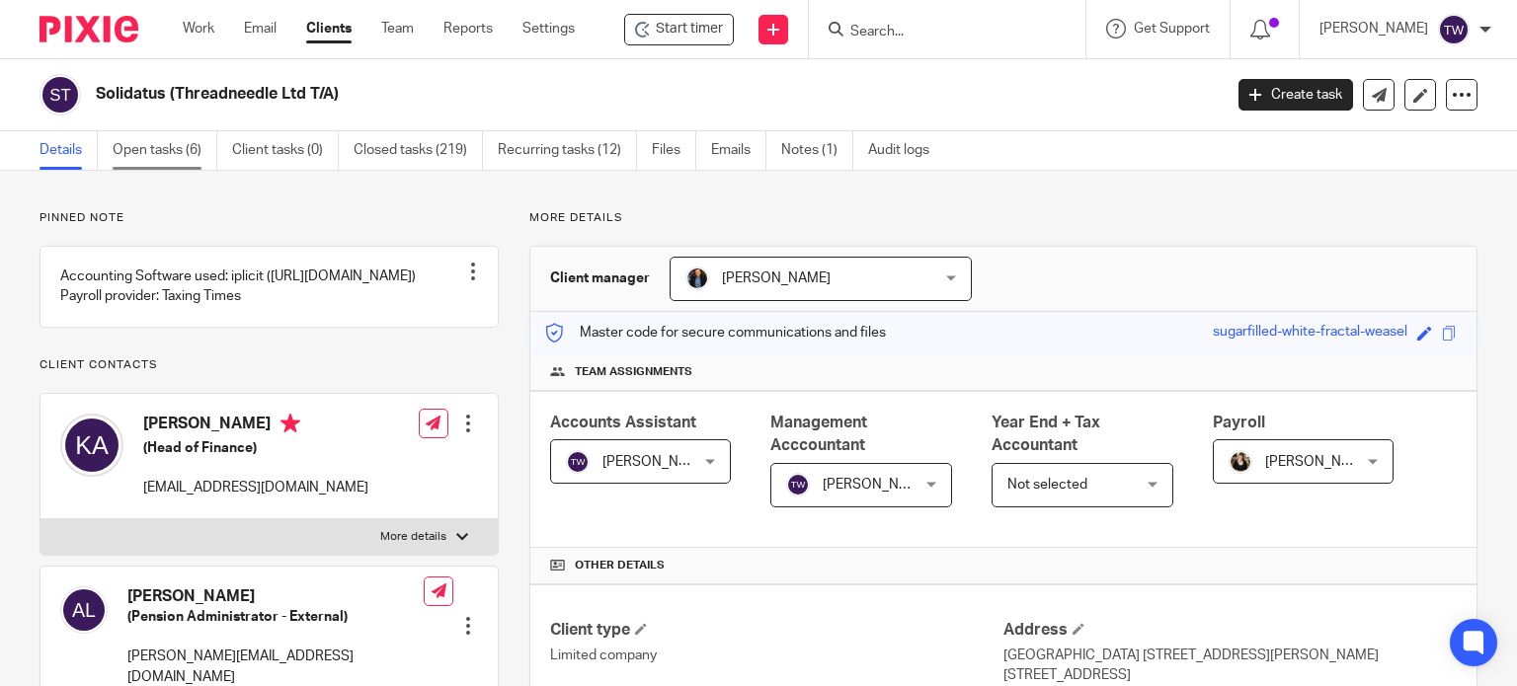
click at [130, 149] on link "Open tasks (6)" at bounding box center [165, 150] width 105 height 39
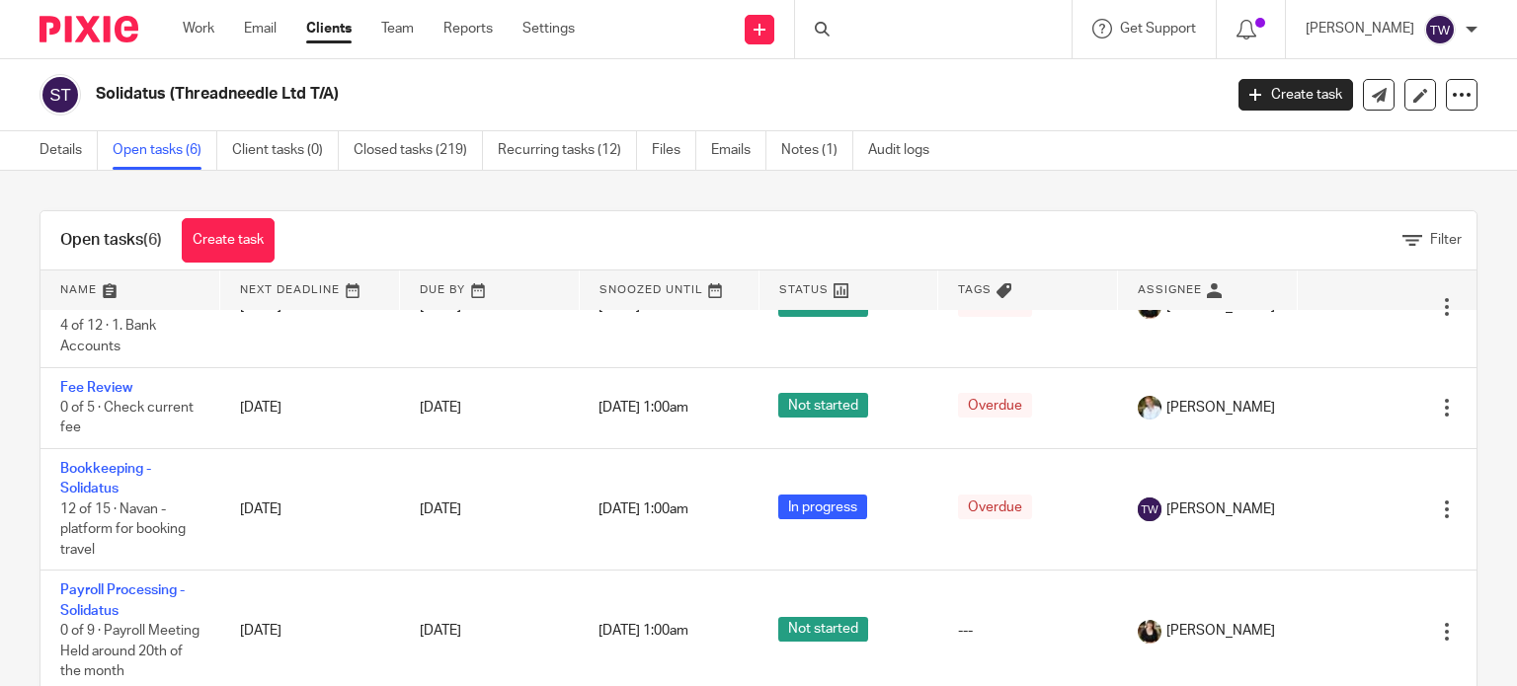
scroll to position [99, 0]
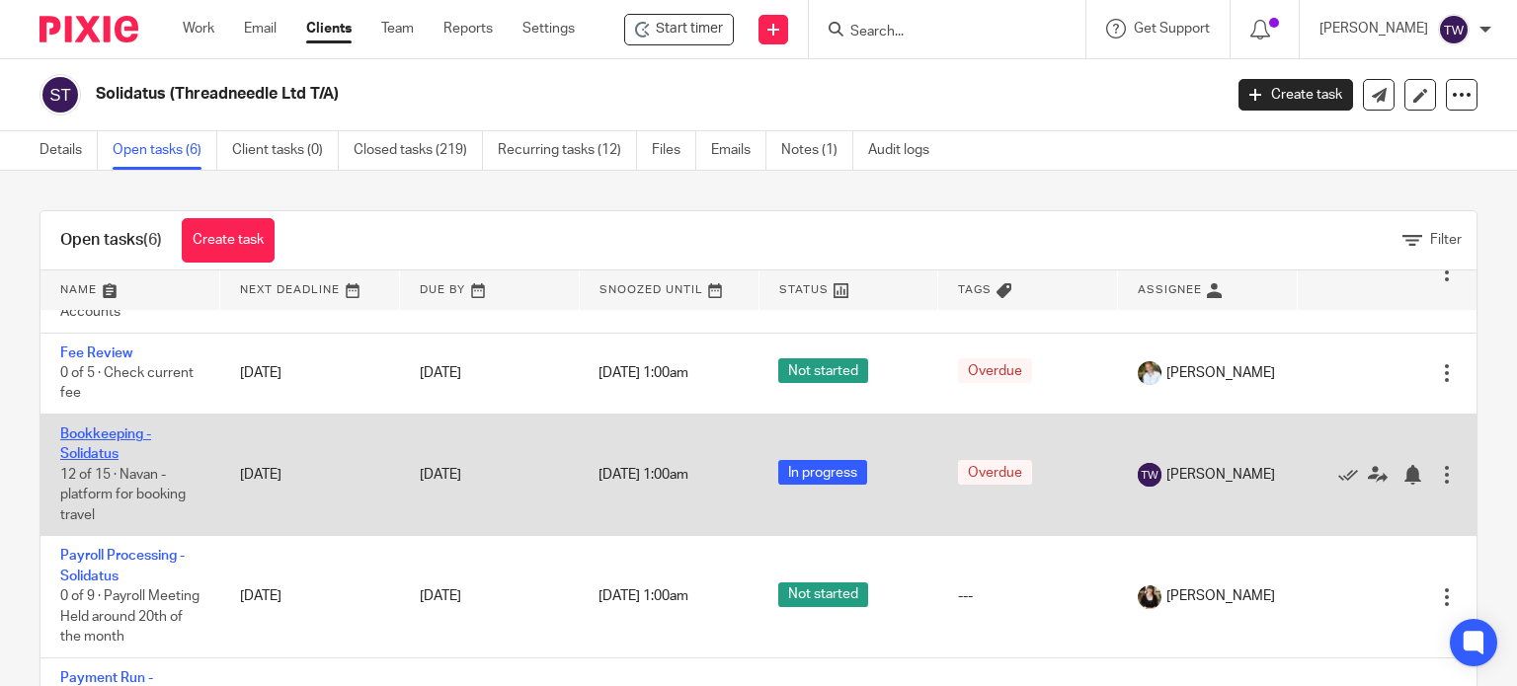
click at [86, 453] on link "Bookkeeping - Solidatus" at bounding box center [105, 445] width 91 height 34
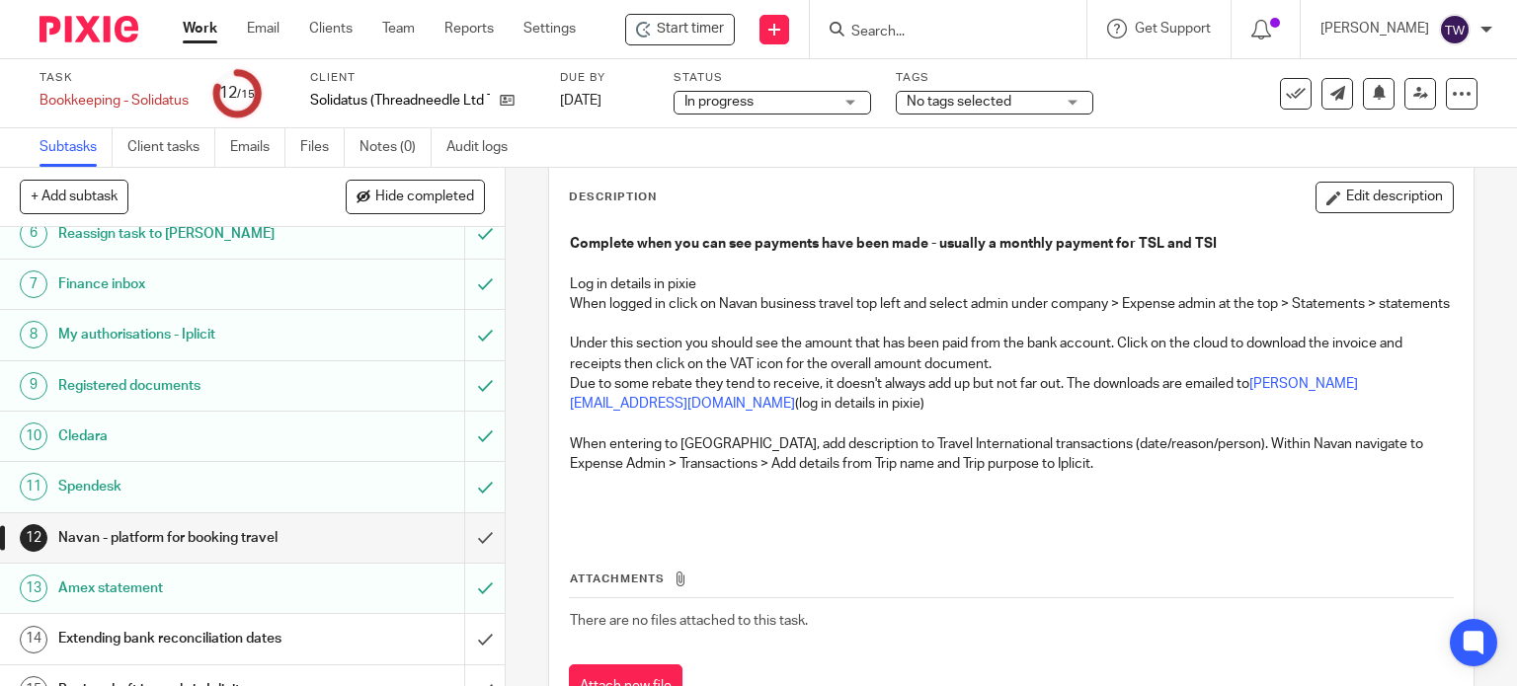
scroll to position [318, 0]
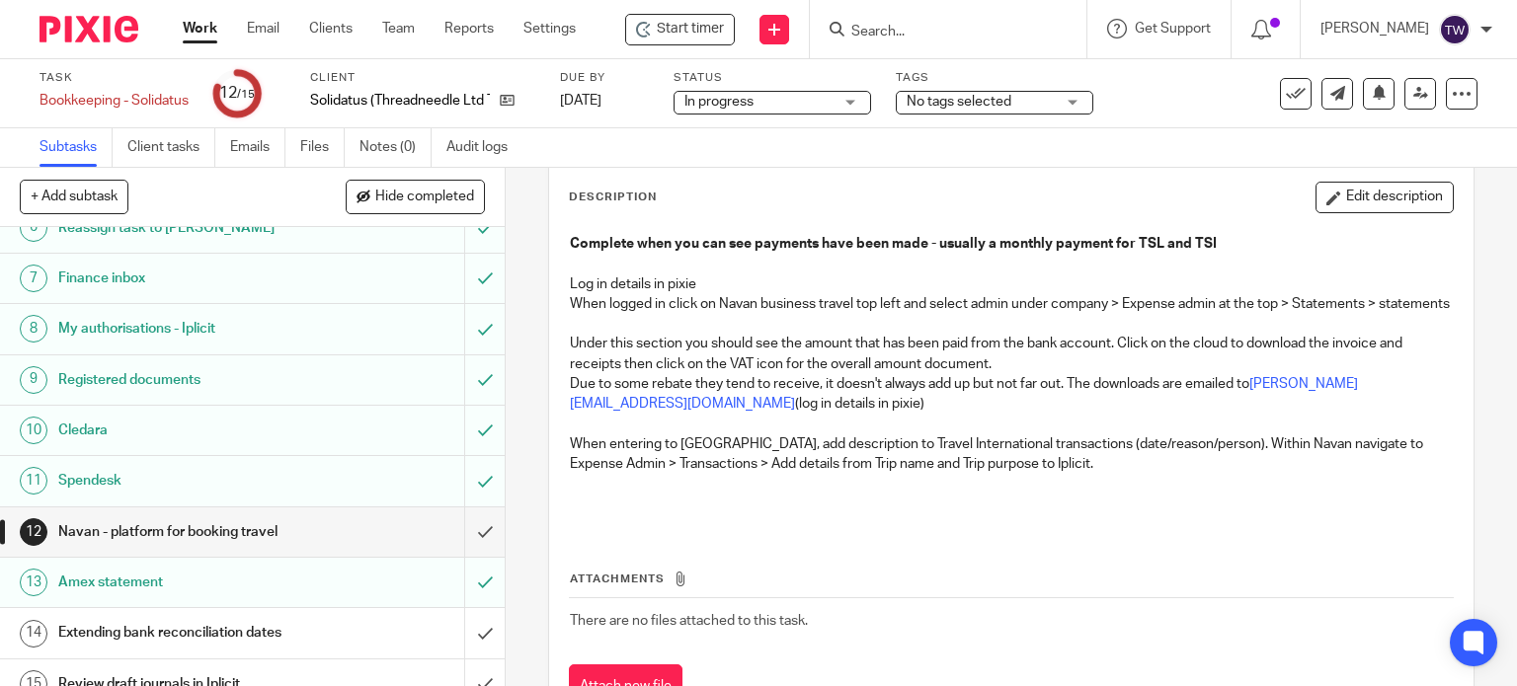
click at [245, 568] on h1 "Amex statement" at bounding box center [187, 583] width 258 height 30
